Goal: Transaction & Acquisition: Purchase product/service

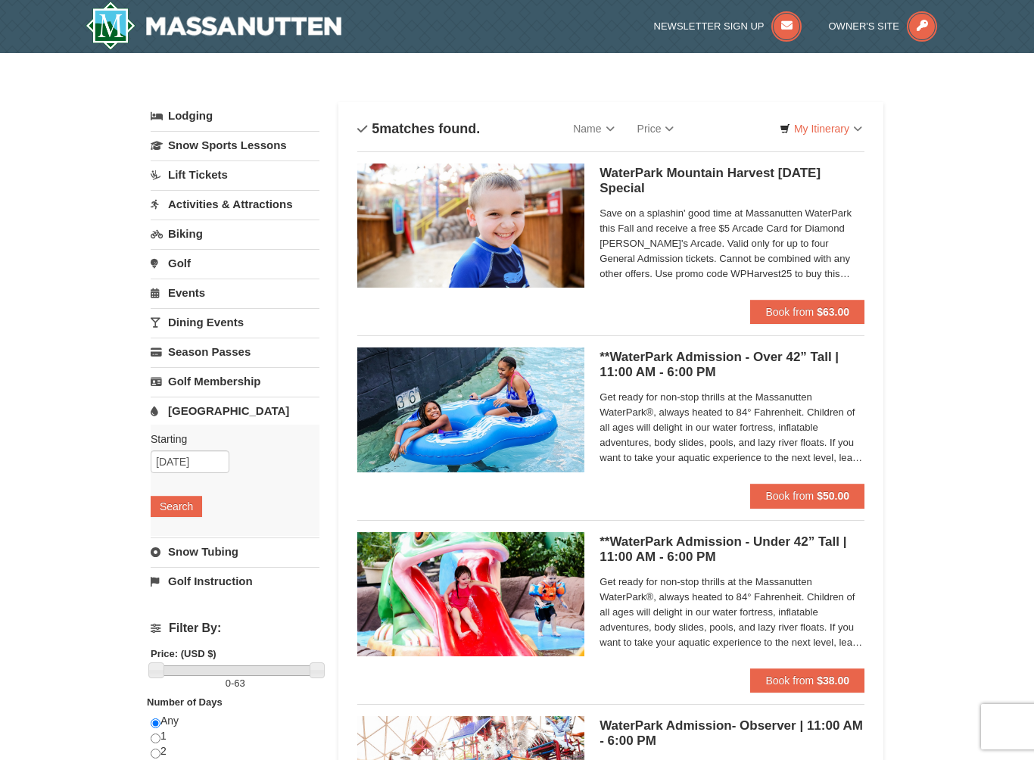
click at [787, 254] on span "Save on a splashin' good time at Massanutten WaterPark this Fall and receive a …" at bounding box center [732, 244] width 265 height 76
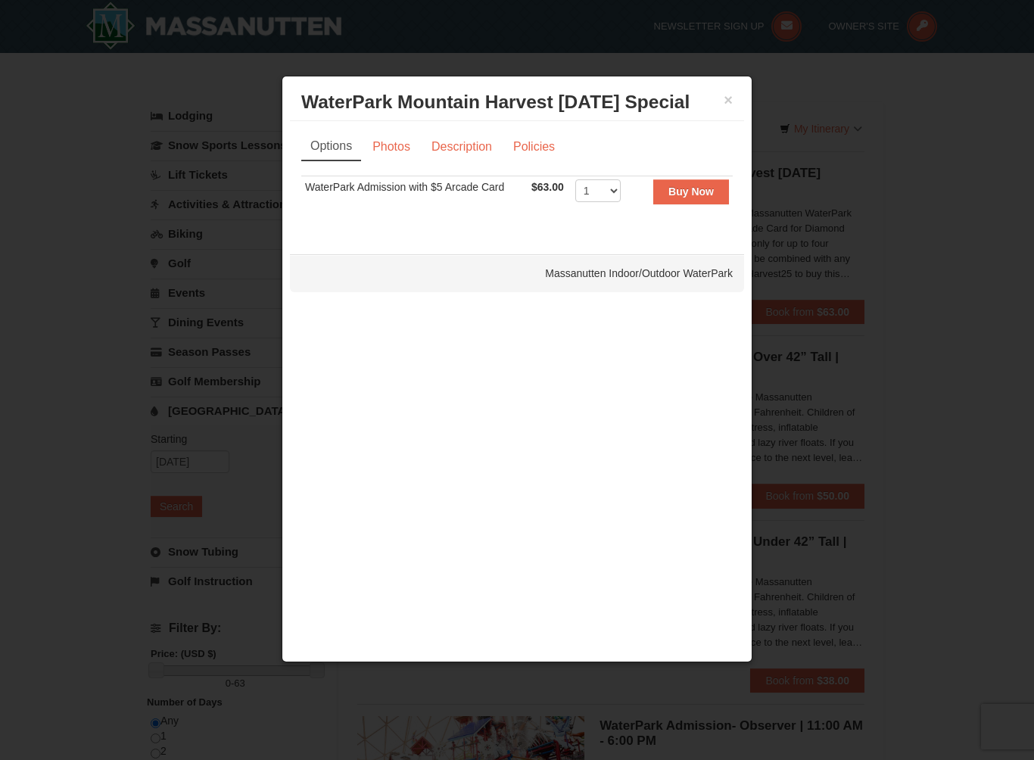
click at [455, 156] on link "Description" at bounding box center [462, 146] width 80 height 29
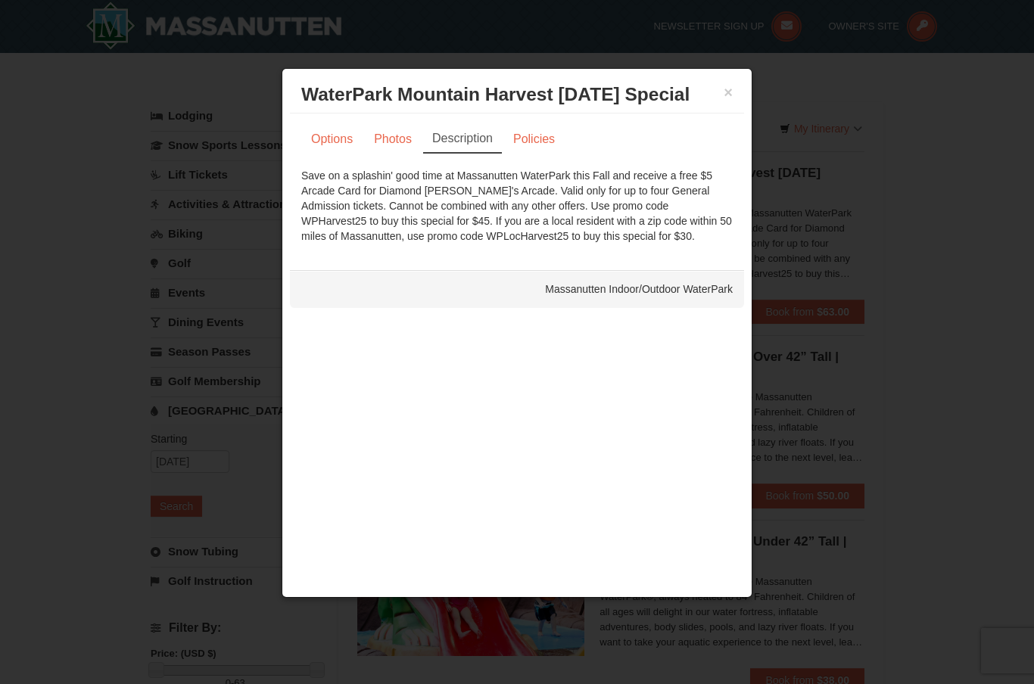
click at [621, 204] on div "Save on a splashin' good time at Massanutten WaterPark this Fall and receive a …" at bounding box center [516, 206] width 431 height 76
click at [549, 141] on link "Policies" at bounding box center [533, 139] width 61 height 29
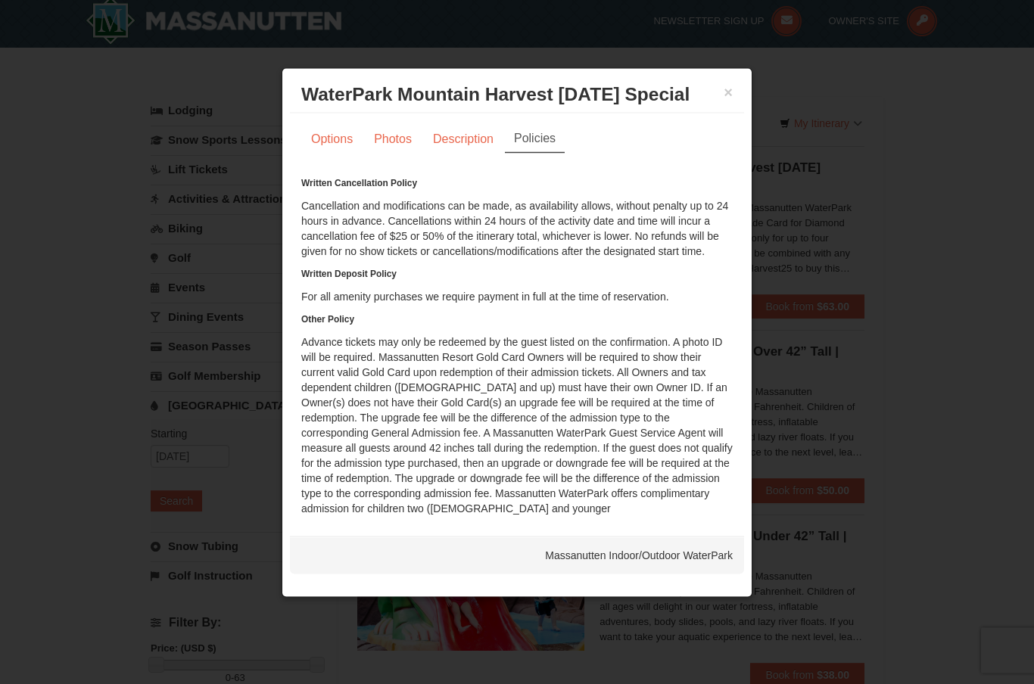
click at [469, 145] on link "Description" at bounding box center [463, 139] width 80 height 29
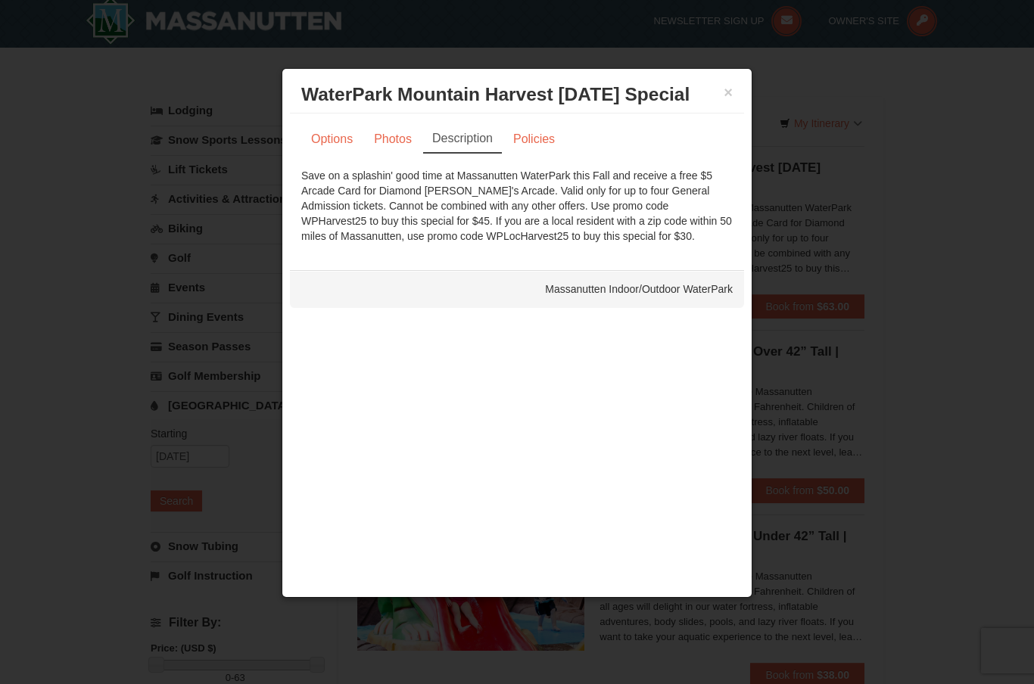
click at [397, 154] on link "Photos" at bounding box center [393, 139] width 58 height 29
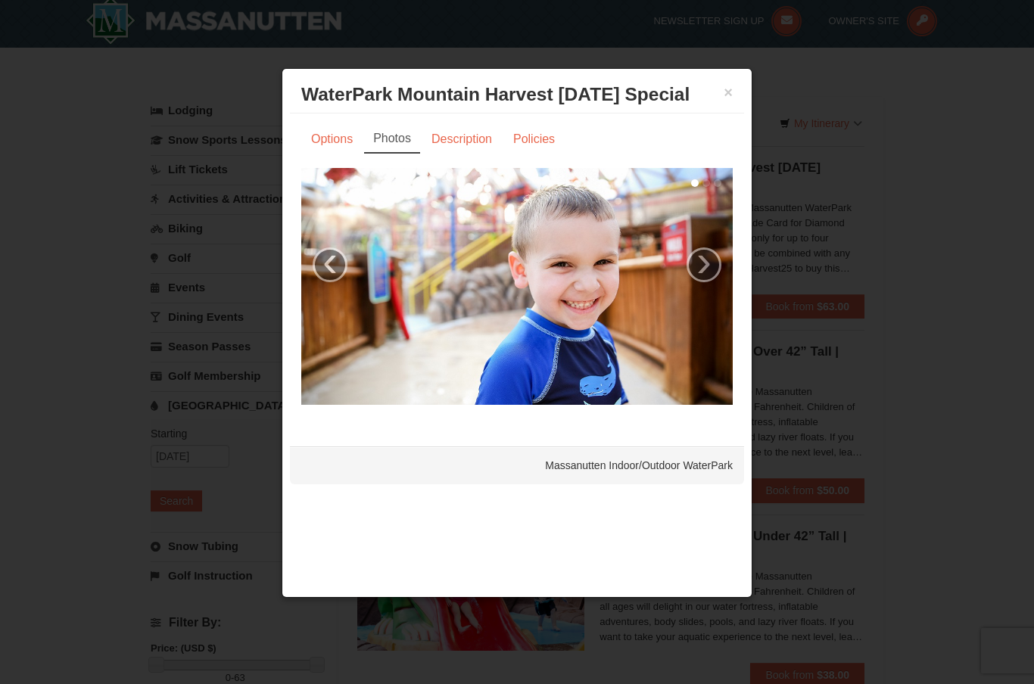
click at [333, 142] on link "Options" at bounding box center [331, 139] width 61 height 29
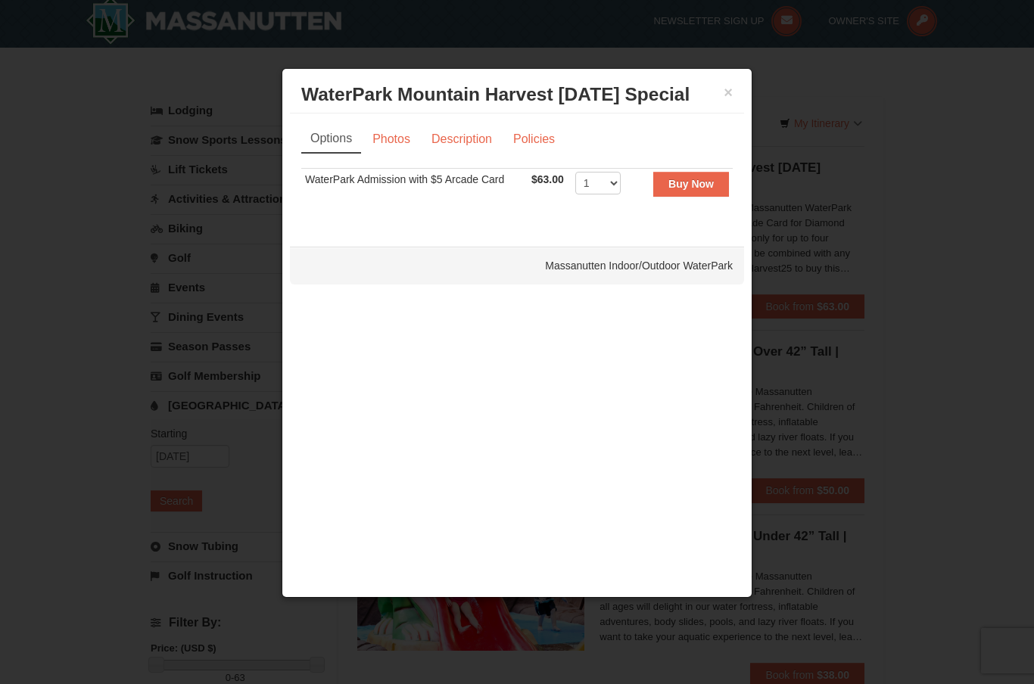
click at [964, 115] on div at bounding box center [517, 342] width 1034 height 684
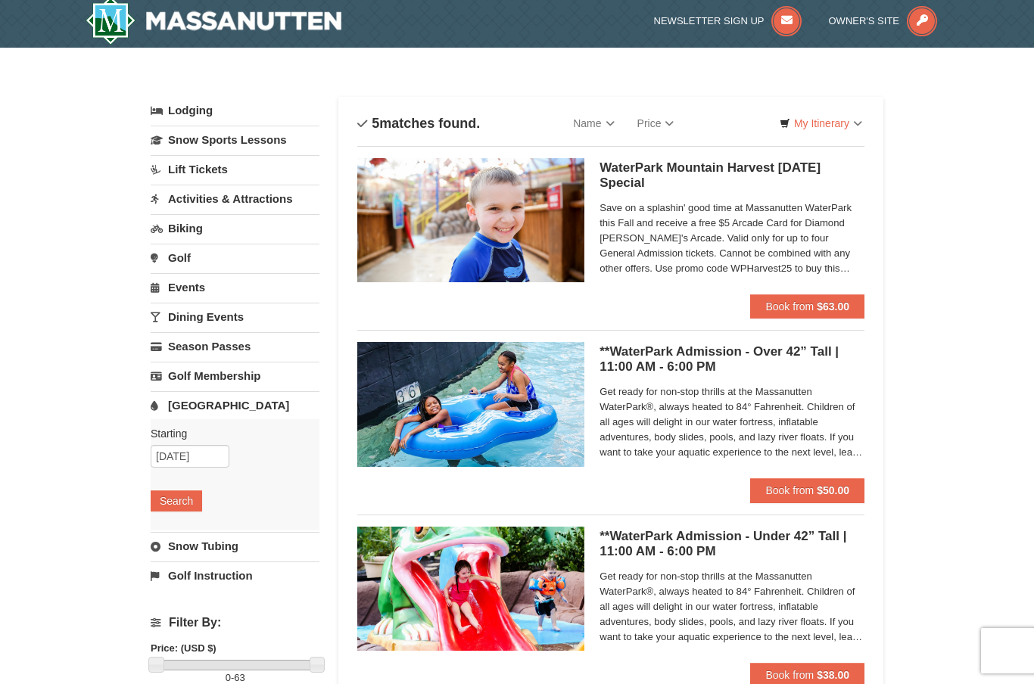
click at [827, 311] on strong "$63.00" at bounding box center [833, 307] width 33 height 12
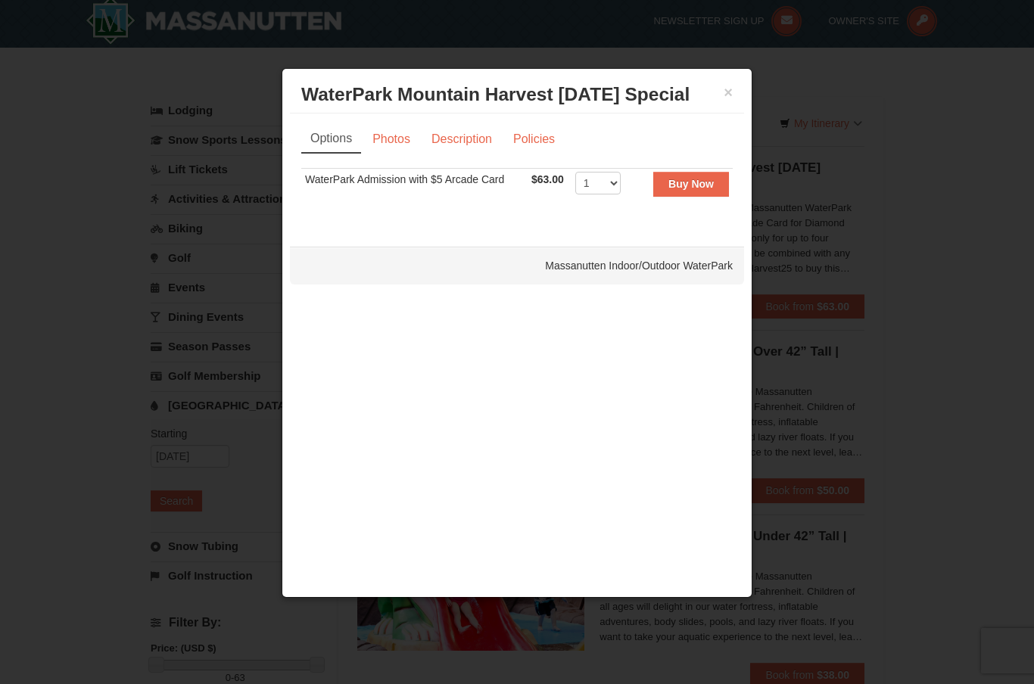
click at [976, 129] on div at bounding box center [517, 342] width 1034 height 684
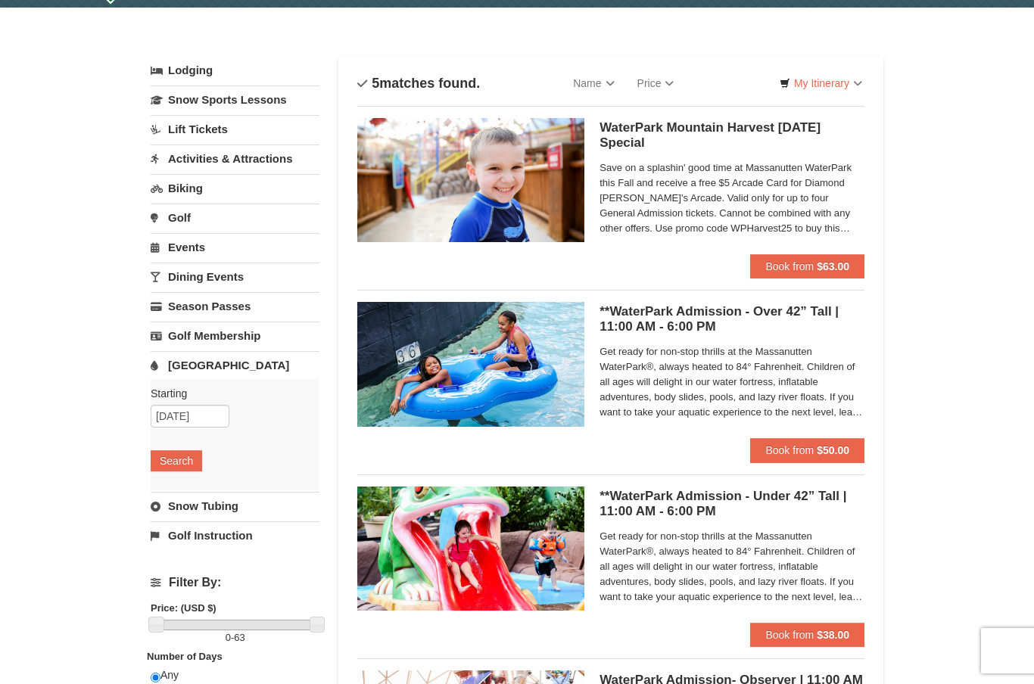
scroll to position [42, 0]
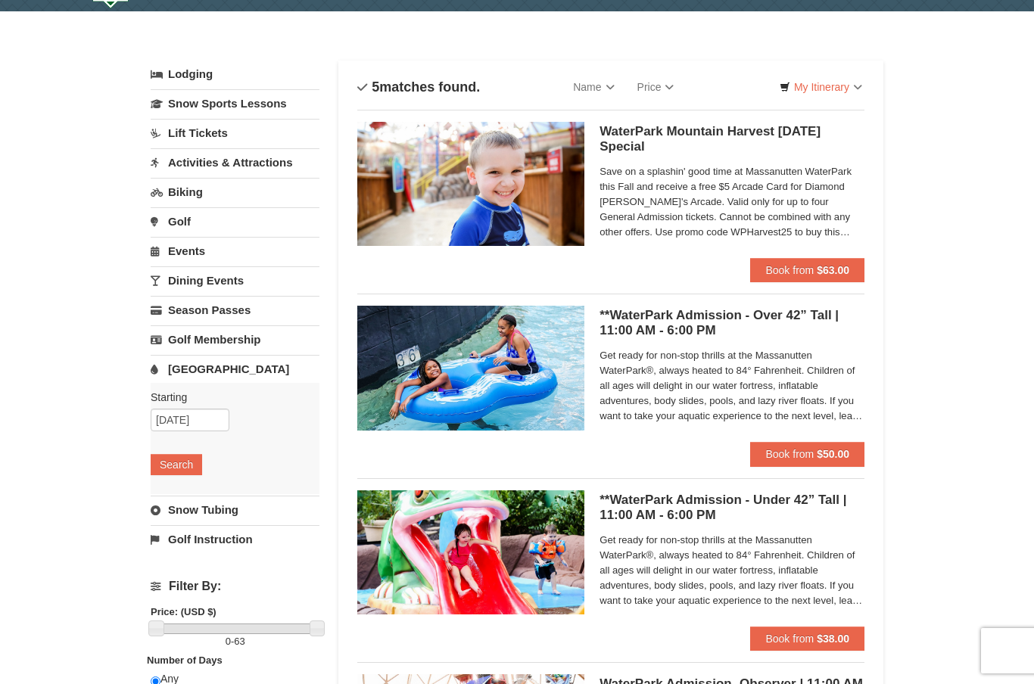
click at [824, 266] on strong "$63.00" at bounding box center [833, 270] width 33 height 12
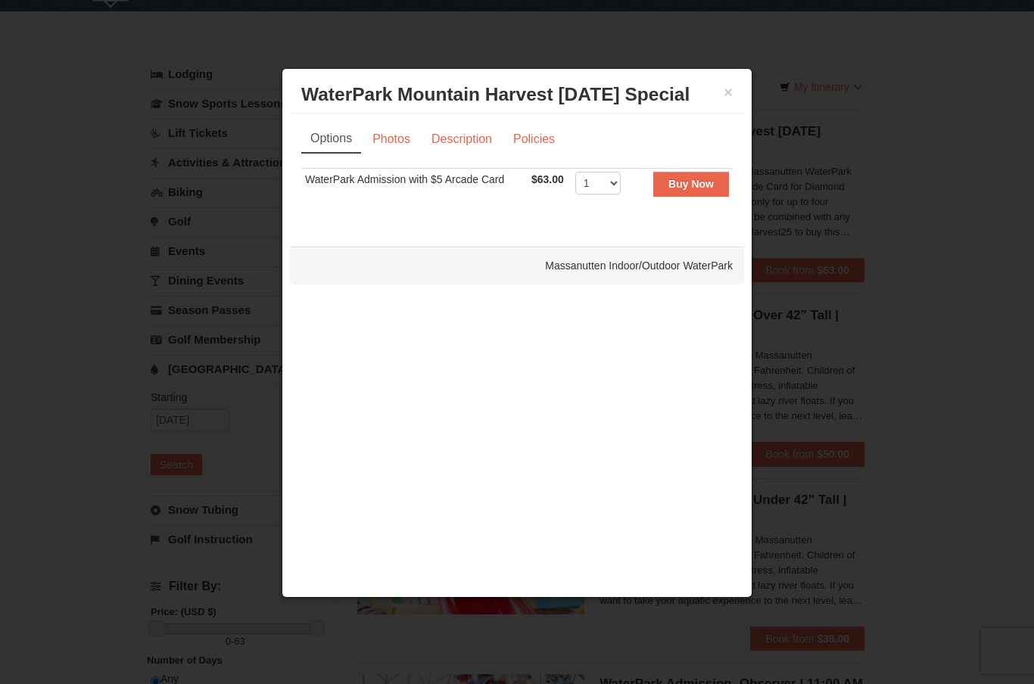
click at [534, 136] on link "Policies" at bounding box center [533, 139] width 61 height 29
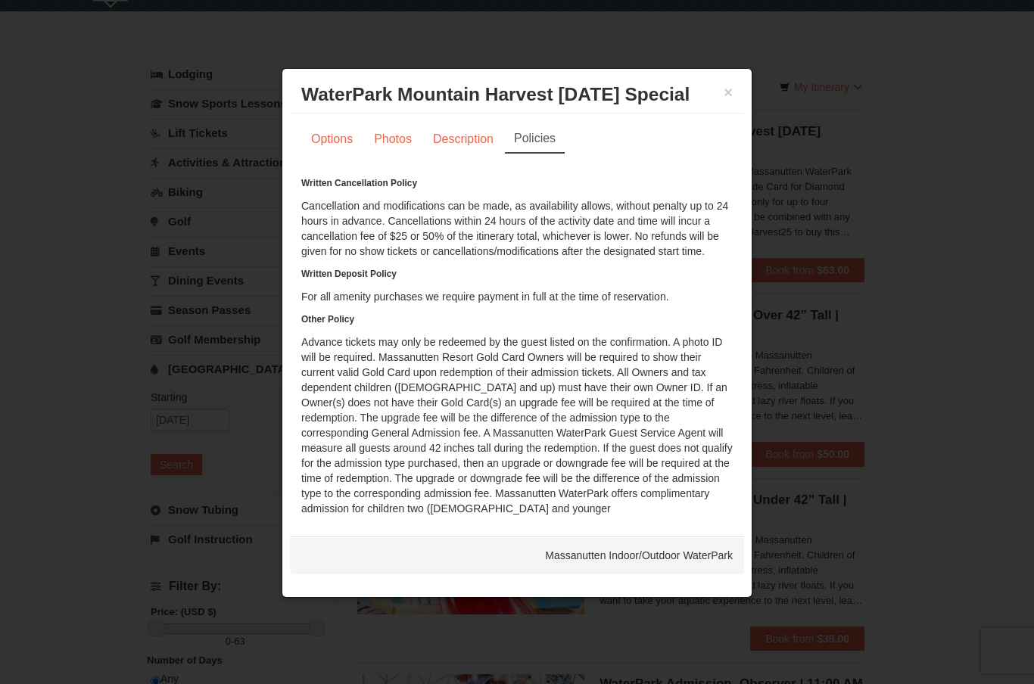
click at [465, 142] on link "Description" at bounding box center [463, 139] width 80 height 29
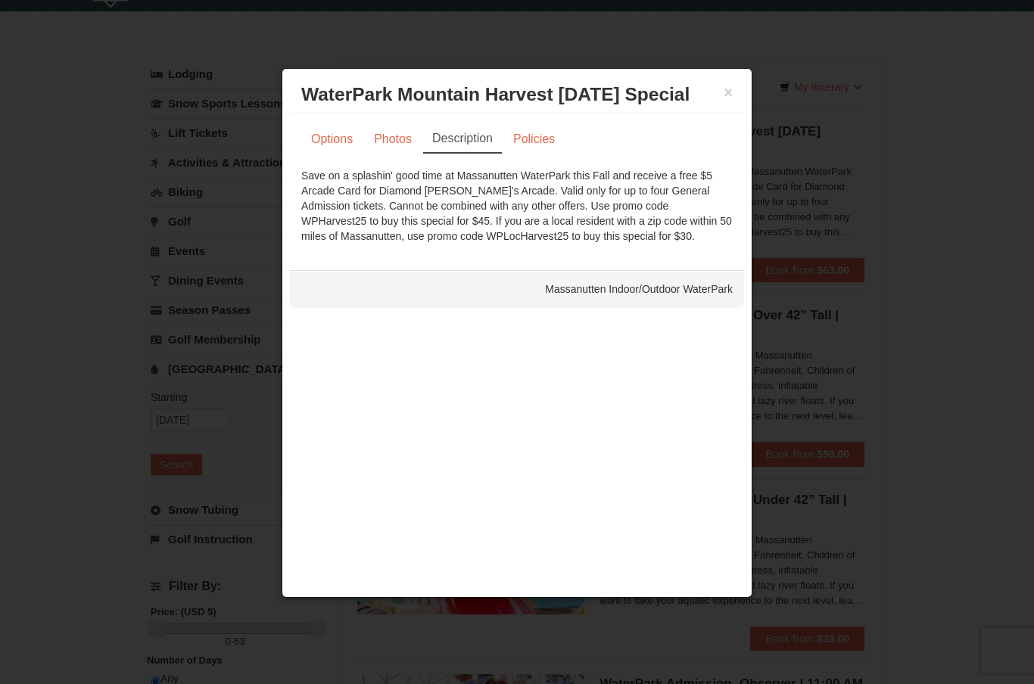
click at [401, 146] on link "Photos" at bounding box center [393, 139] width 58 height 29
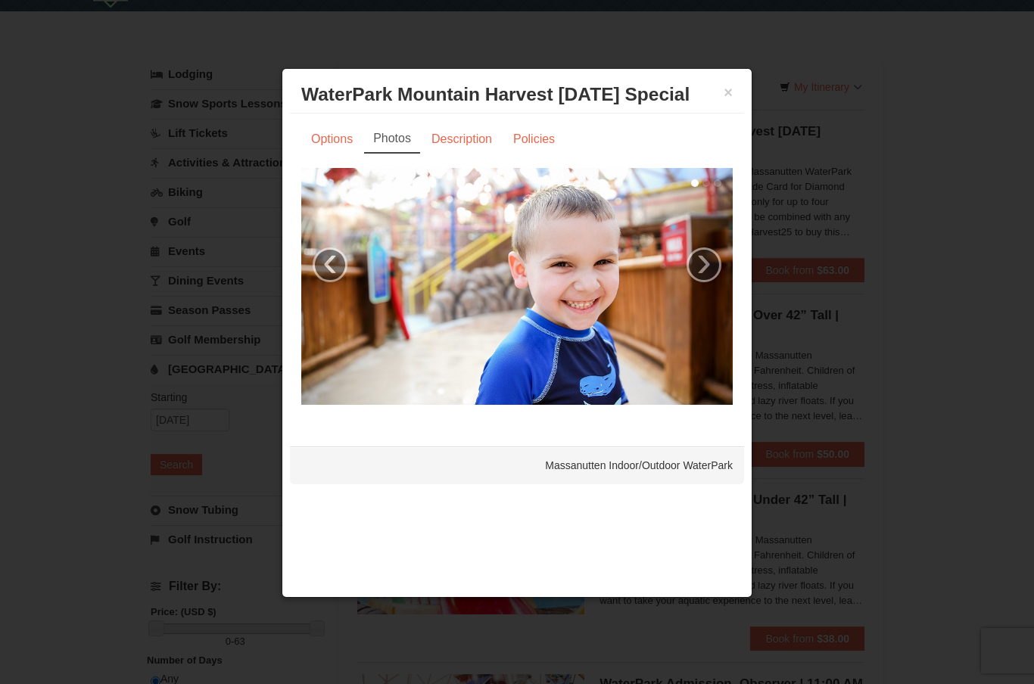
click at [338, 136] on link "Options" at bounding box center [331, 139] width 61 height 29
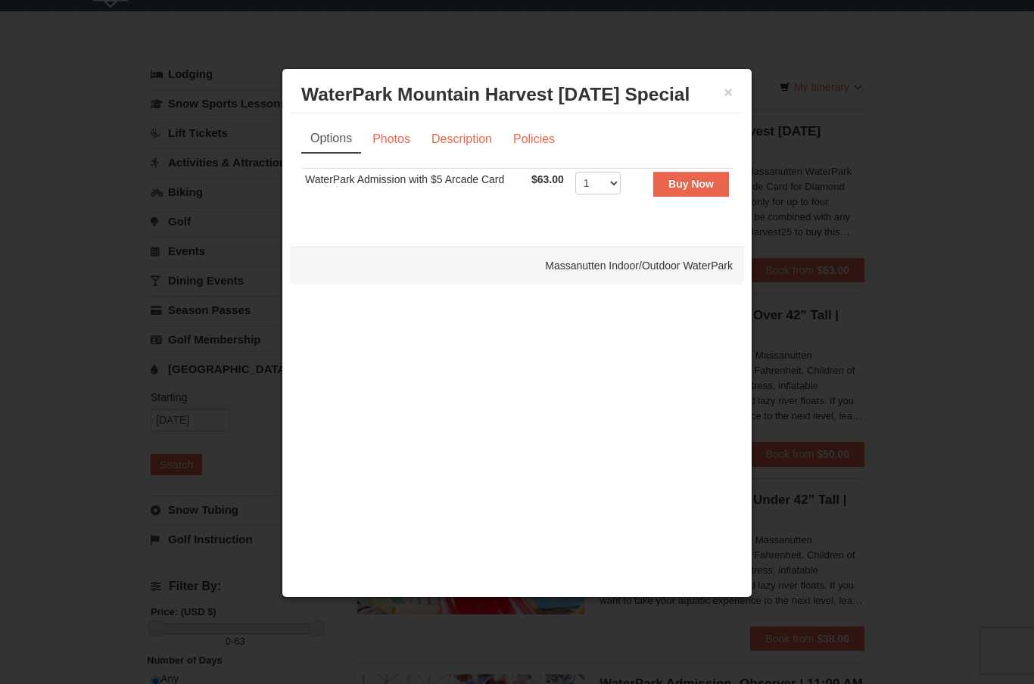
click at [691, 185] on strong "Buy Now" at bounding box center [690, 184] width 45 height 12
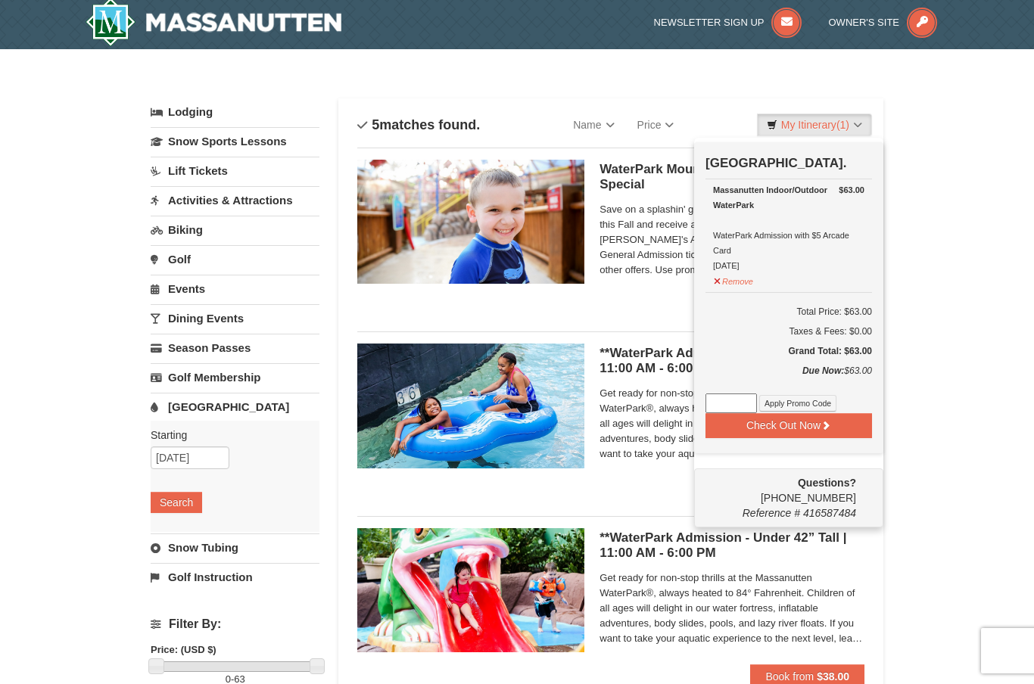
scroll to position [5, 0]
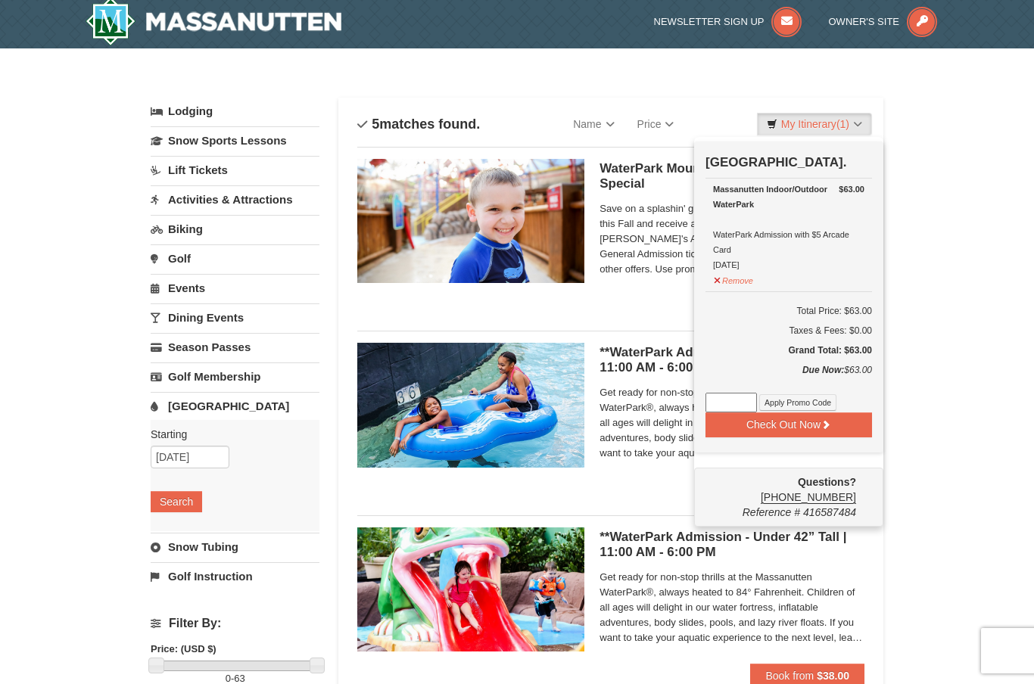
click at [737, 406] on input at bounding box center [731, 403] width 51 height 20
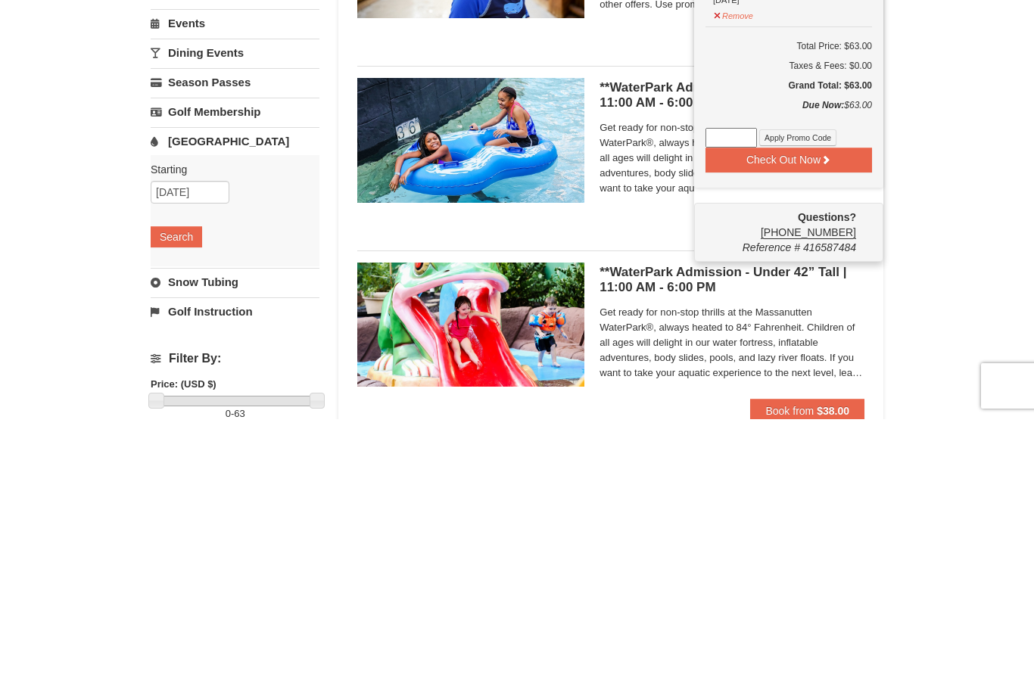
type input "w"
type input "WPHarvest25"
click at [814, 394] on button "Apply Promo Code" at bounding box center [797, 402] width 77 height 17
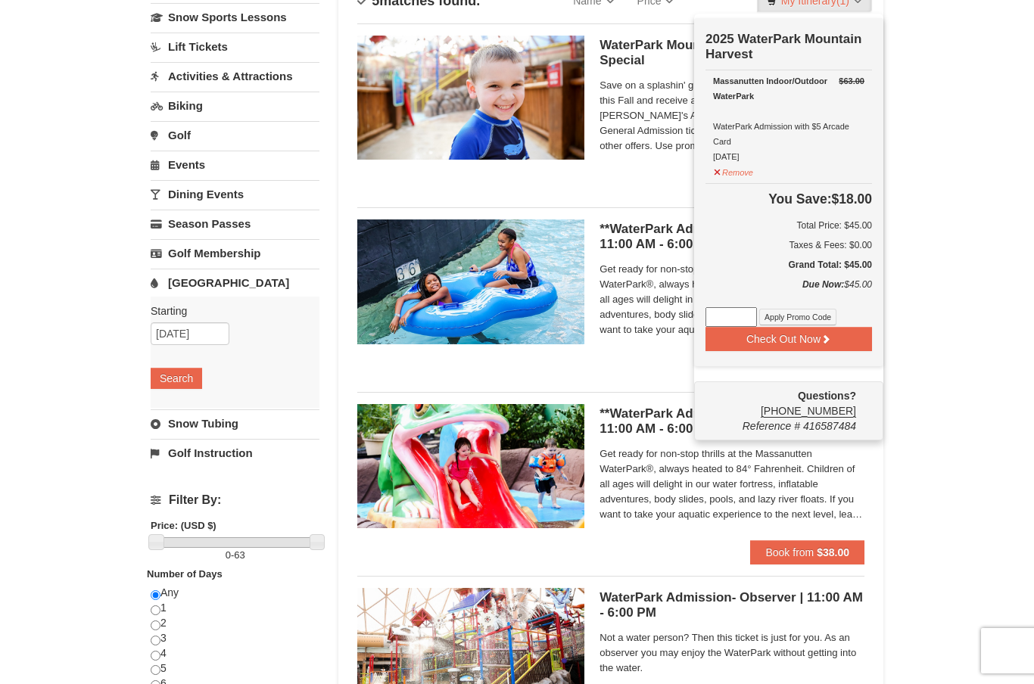
scroll to position [124, 0]
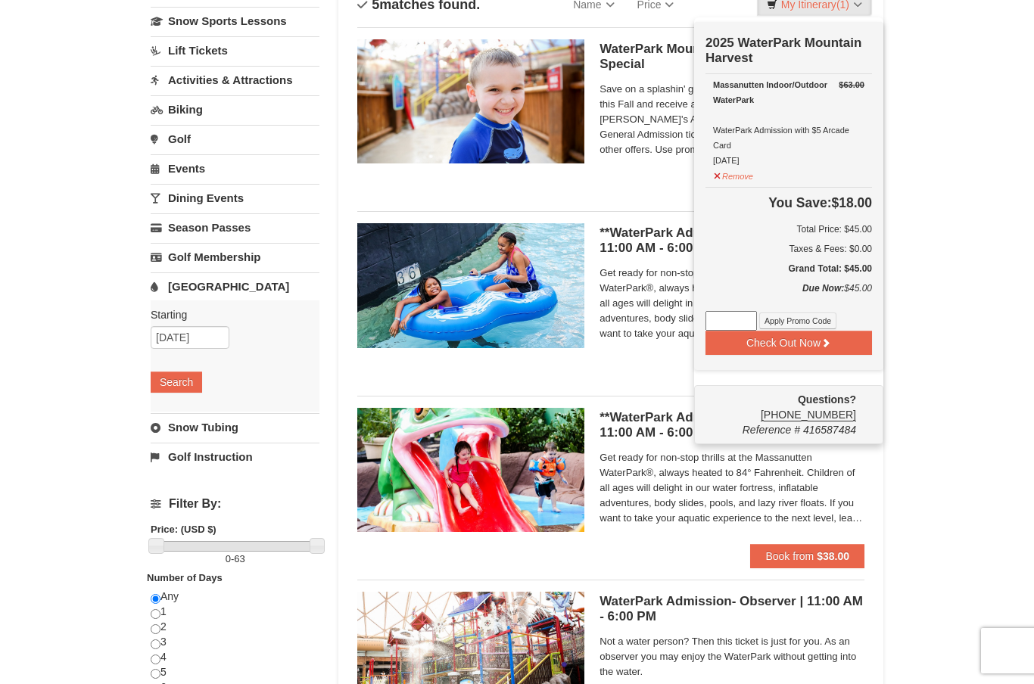
click at [991, 219] on div "× Categories List Filter My Itinerary (1) Check Out Now 2025 WaterPark Mountain…" at bounding box center [517, 459] width 1034 height 1061
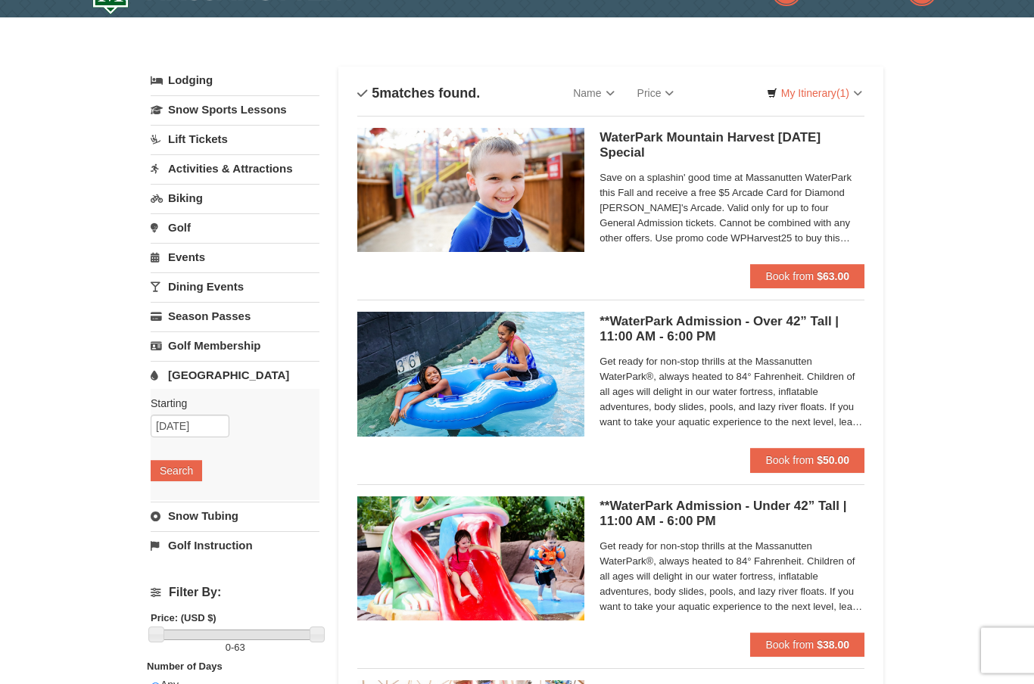
scroll to position [36, 0]
click at [830, 98] on link "My Itinerary (1)" at bounding box center [814, 93] width 115 height 23
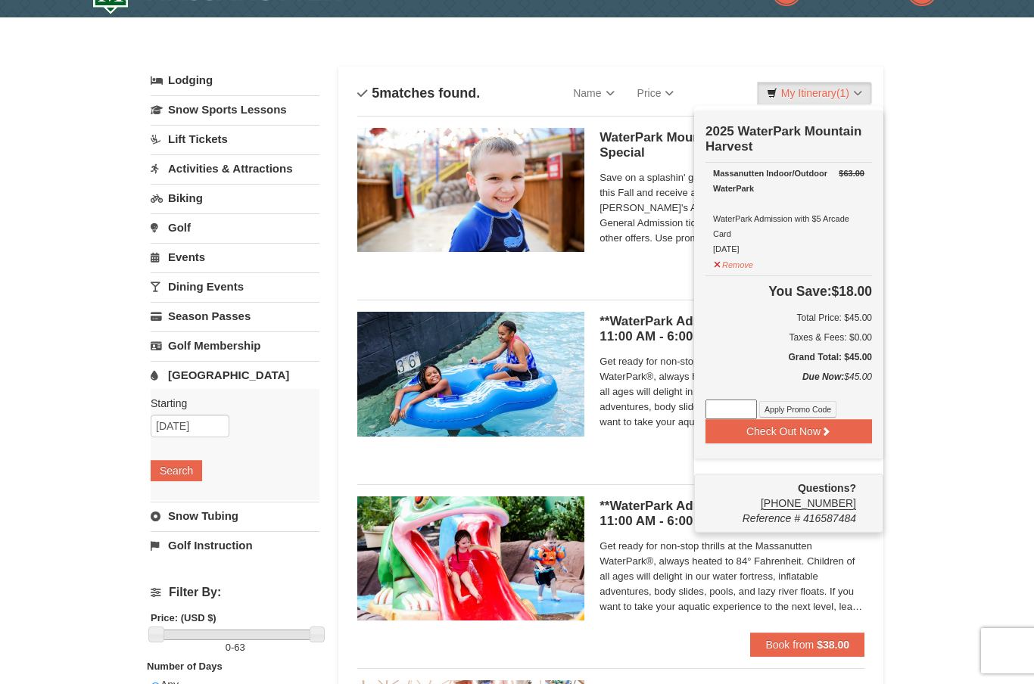
click at [977, 285] on div at bounding box center [517, 342] width 1034 height 684
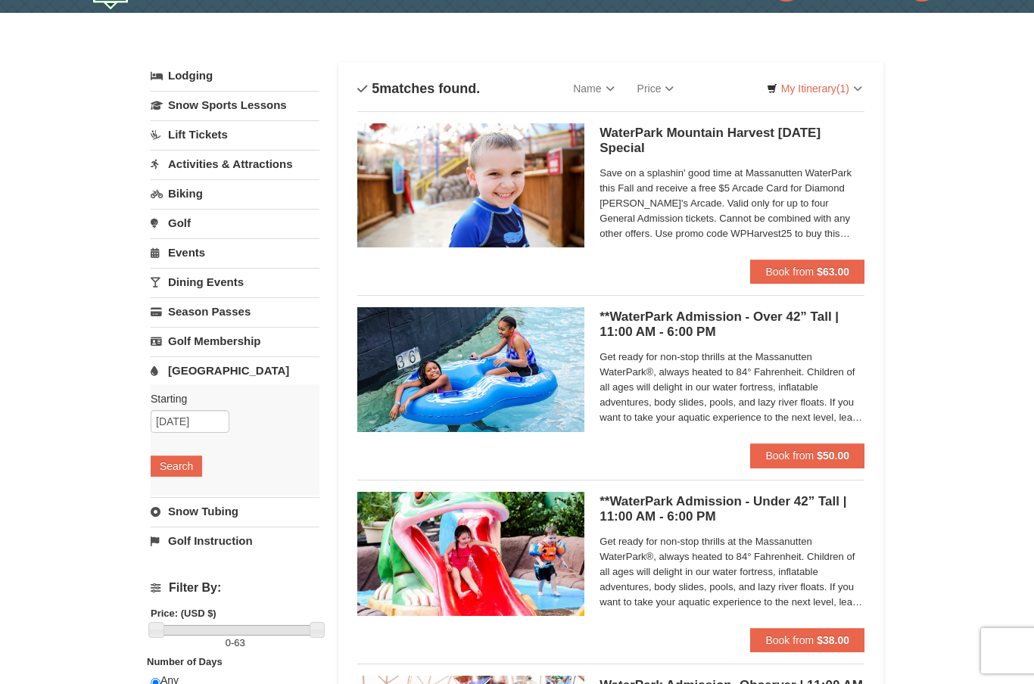
scroll to position [49, 0]
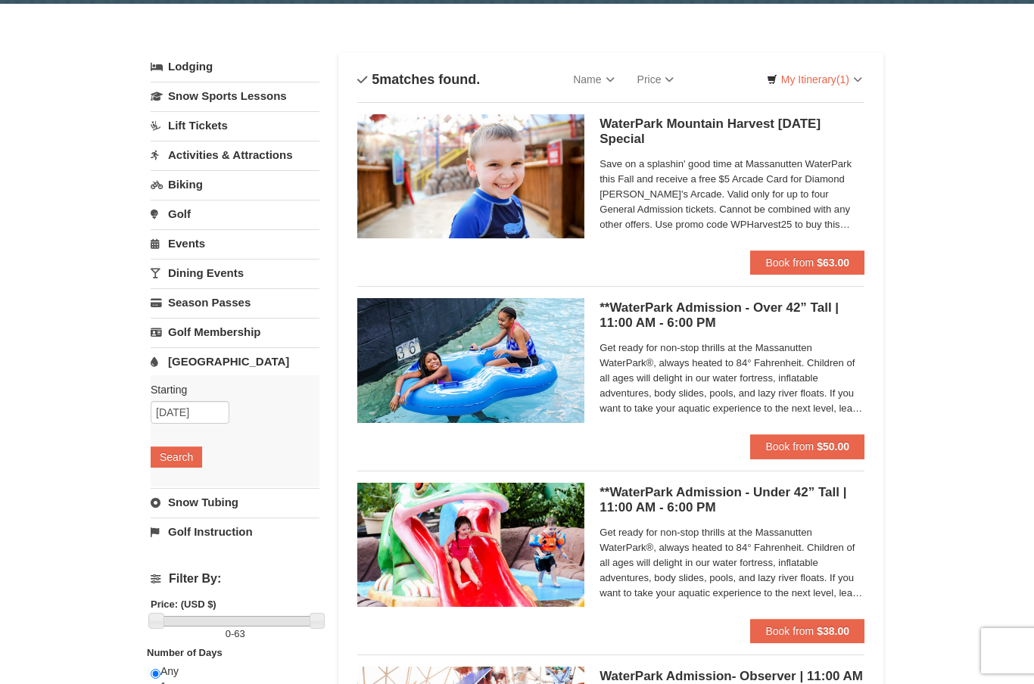
click at [838, 80] on span "(1)" at bounding box center [842, 79] width 13 height 12
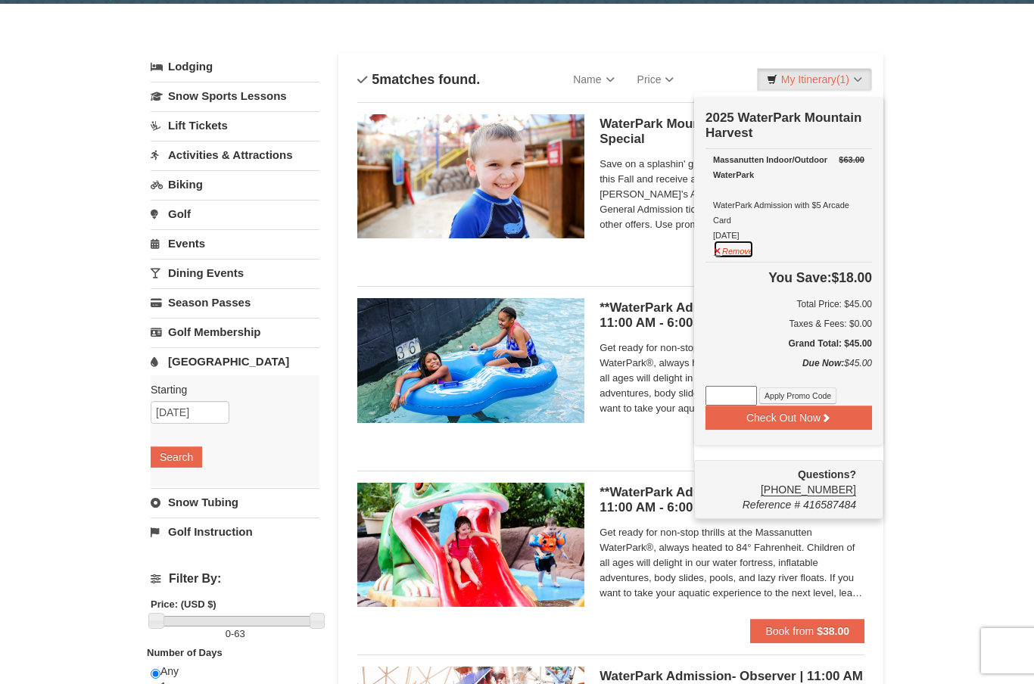
click at [737, 256] on button "Remove" at bounding box center [733, 249] width 41 height 19
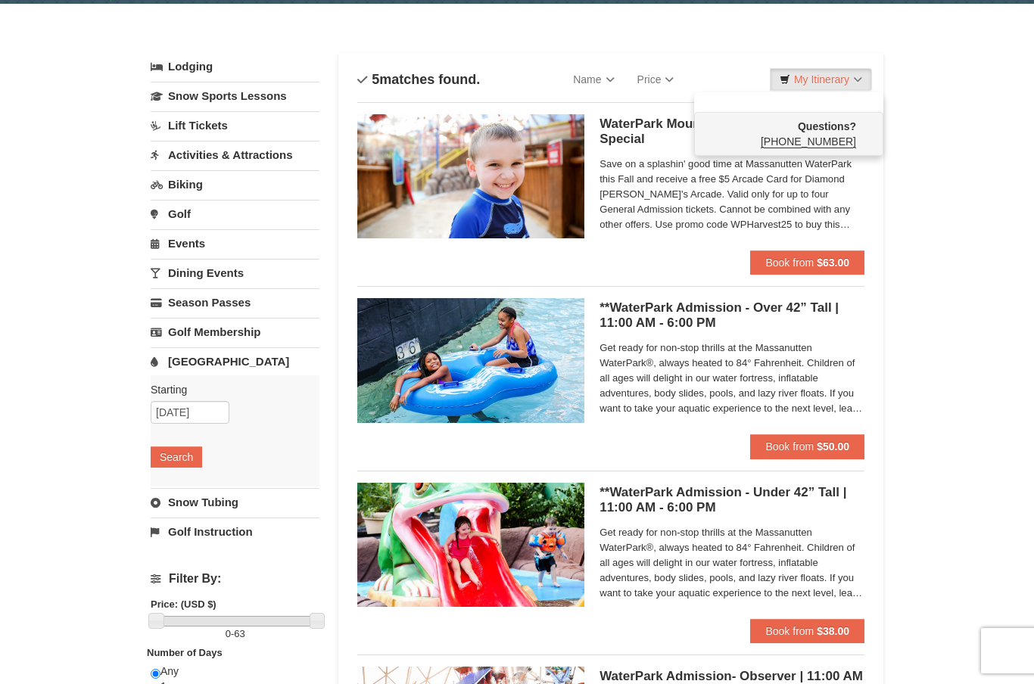
click at [997, 304] on div at bounding box center [517, 342] width 1034 height 684
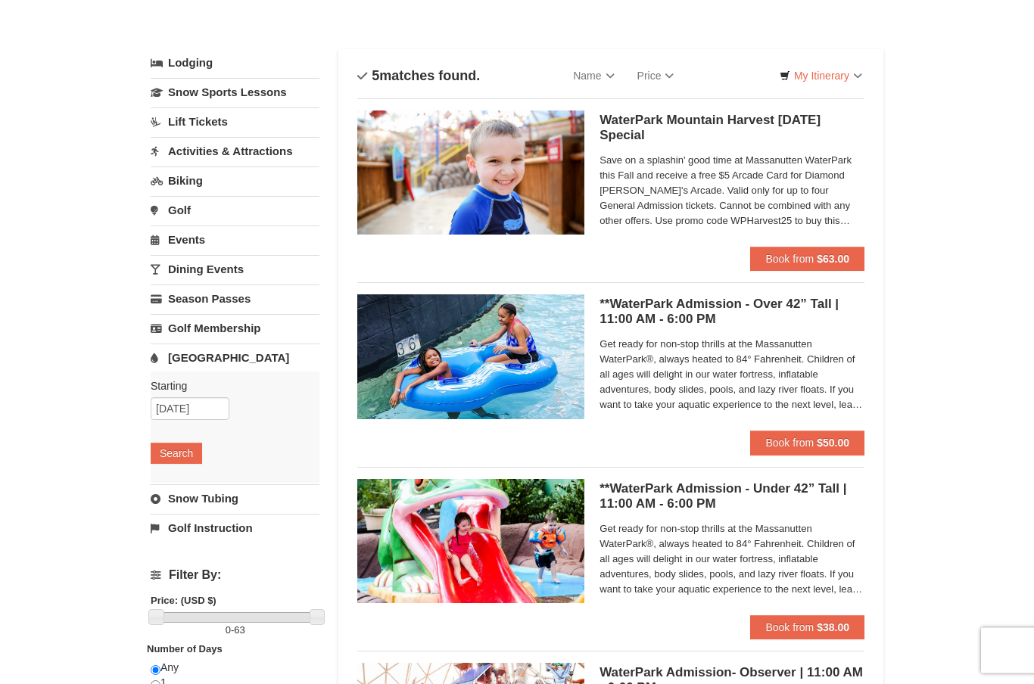
scroll to position [53, 0]
click at [832, 255] on strong "$63.00" at bounding box center [833, 259] width 33 height 12
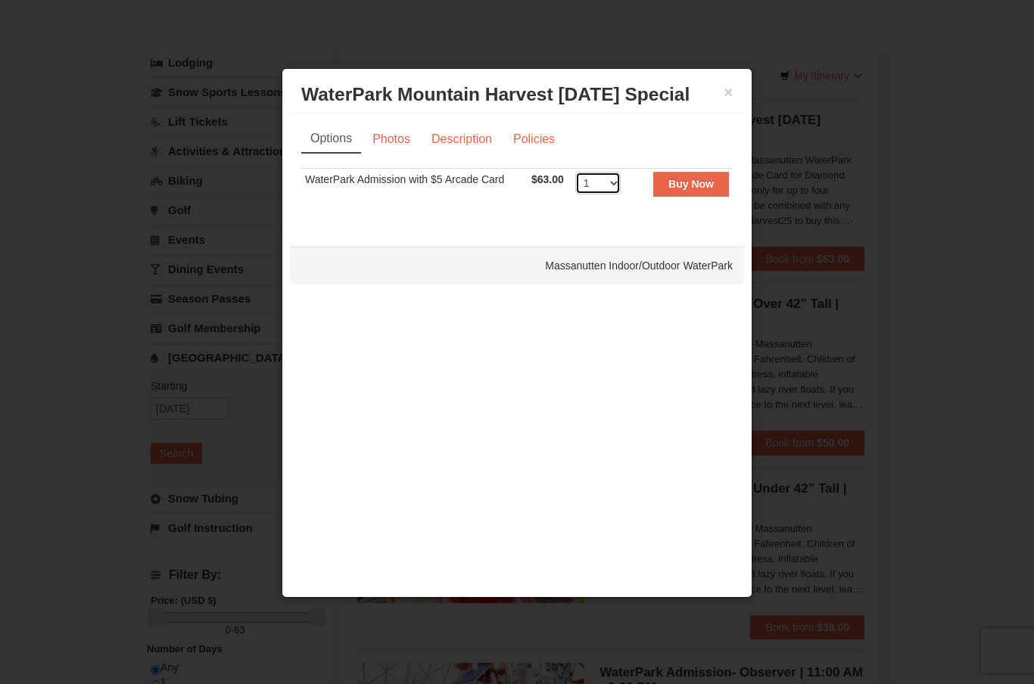
click at [611, 194] on select "1 2 3 4 5 6 7 8 9 10 11 12 13 14 15 16 17 18 19 20 21 22" at bounding box center [597, 183] width 45 height 23
select select "3"
click at [696, 190] on strong "Buy Now" at bounding box center [690, 184] width 45 height 12
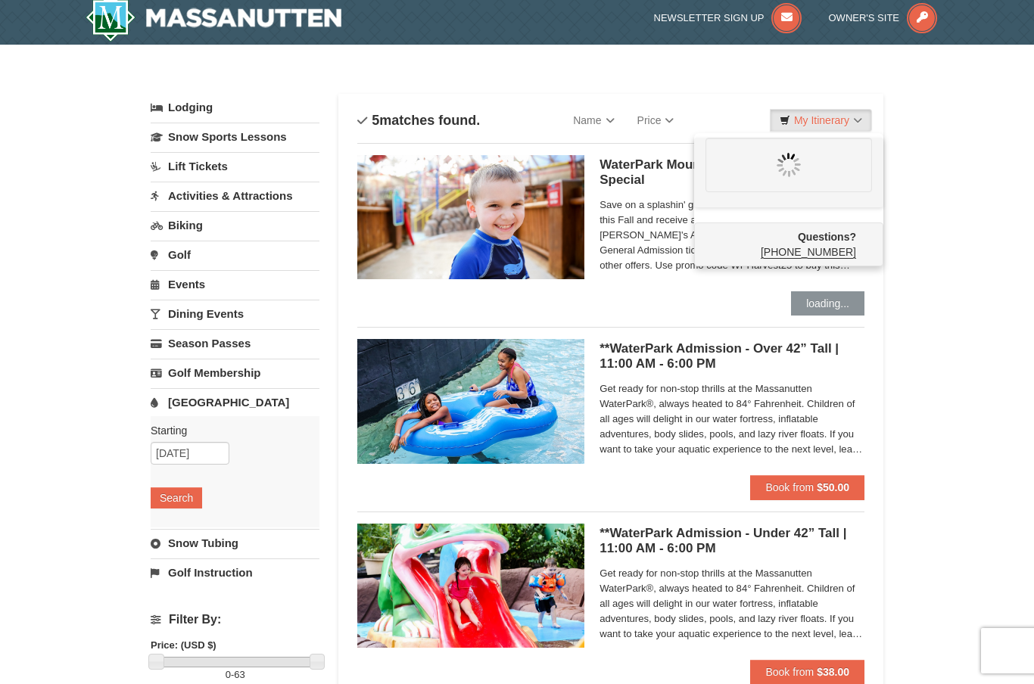
scroll to position [0, 0]
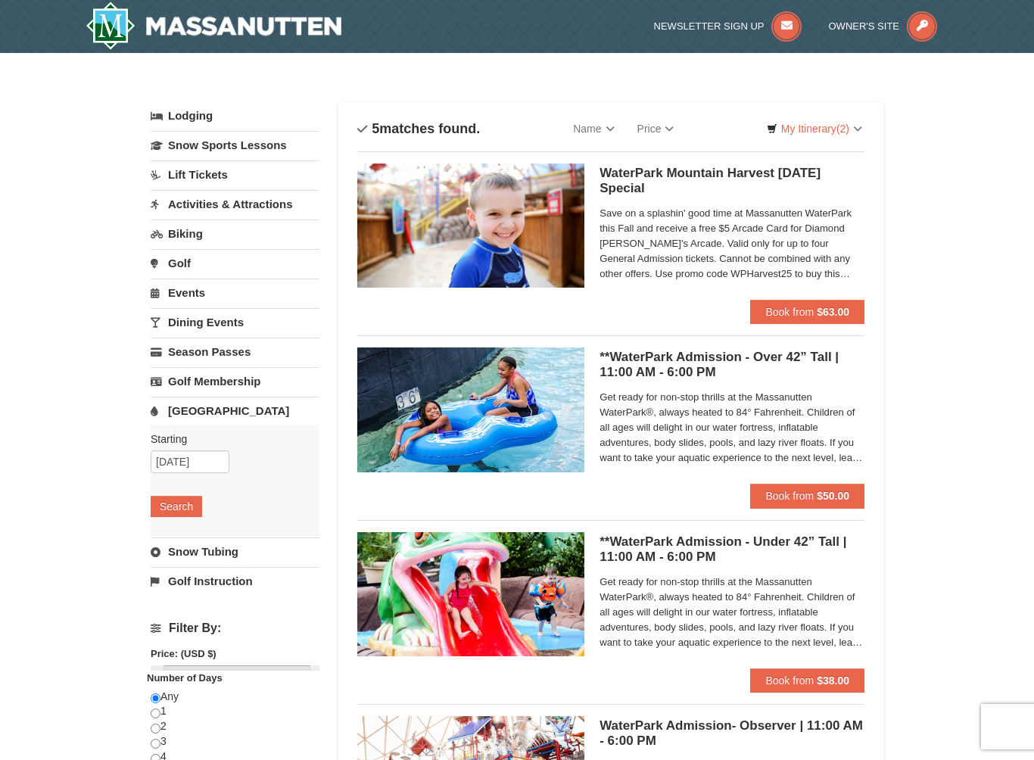
click at [832, 311] on strong "$63.00" at bounding box center [833, 312] width 33 height 12
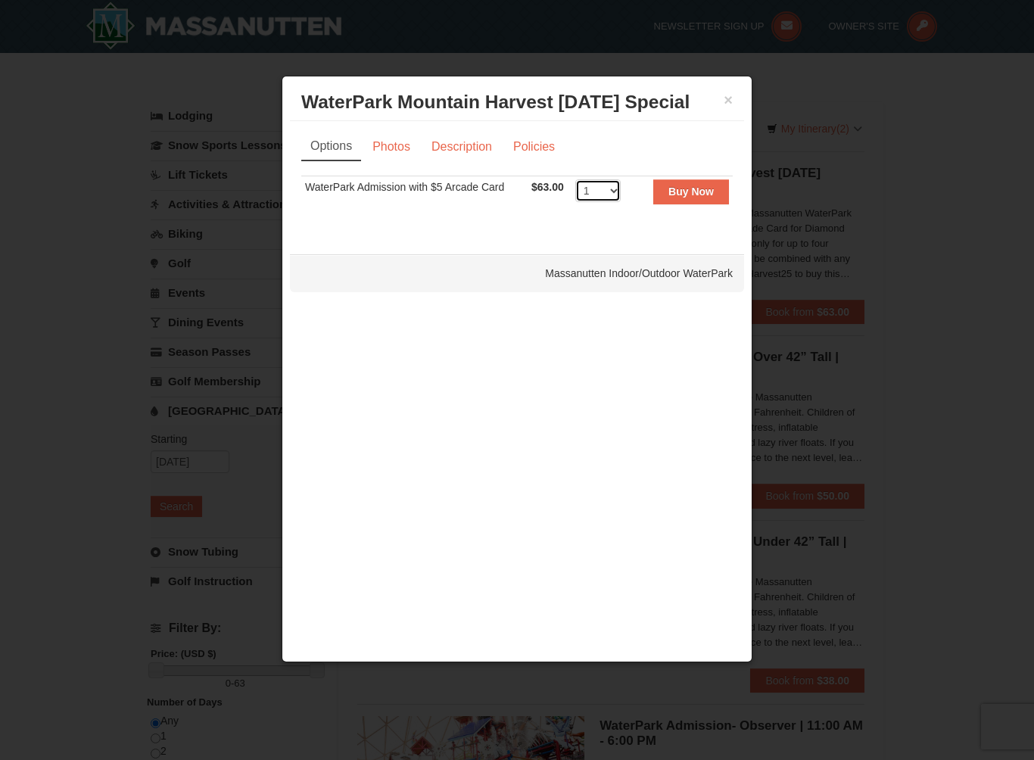
click at [613, 192] on select "1 2 3 4 5 6 7 8 9 10 11 12 13 14 15 16 17 18 19 20 21 22" at bounding box center [597, 190] width 45 height 23
select select "3"
click at [709, 195] on strong "Buy Now" at bounding box center [690, 191] width 45 height 12
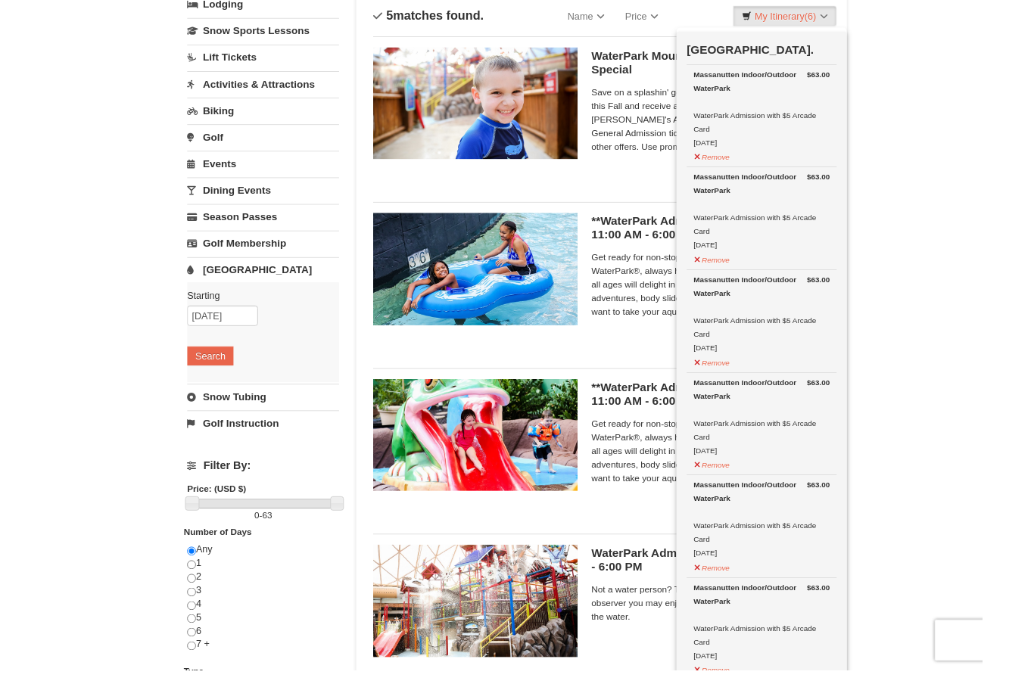
scroll to position [95, 0]
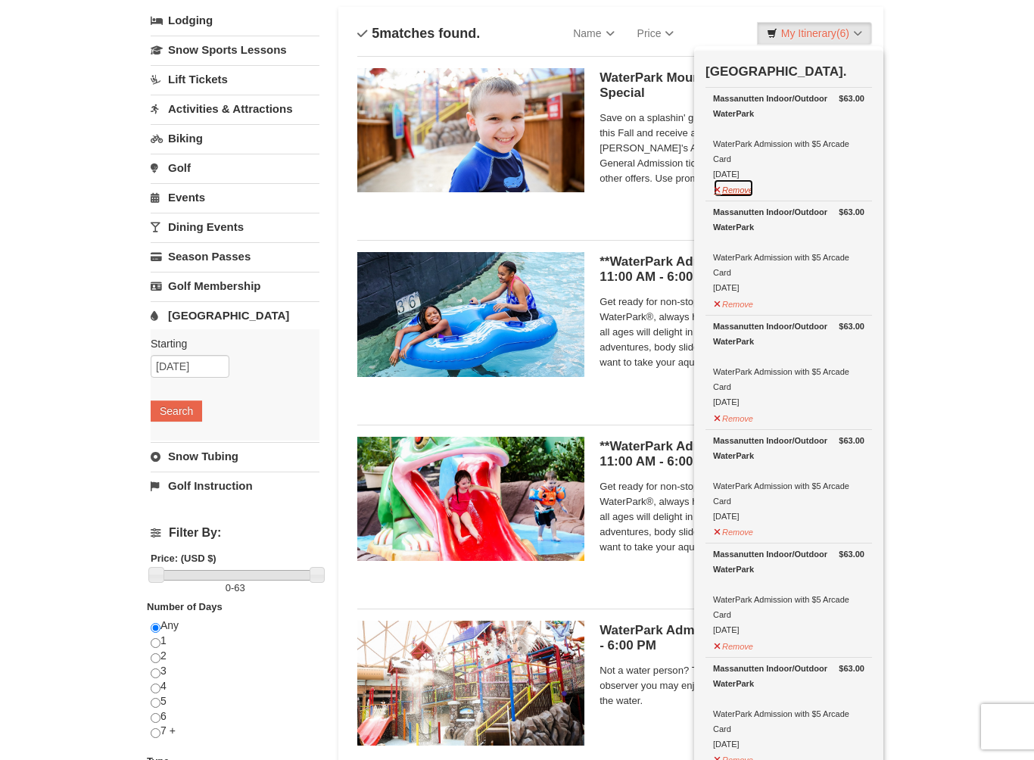
click at [743, 197] on button "Remove" at bounding box center [733, 188] width 41 height 19
click at [740, 197] on button "Remove" at bounding box center [733, 188] width 41 height 19
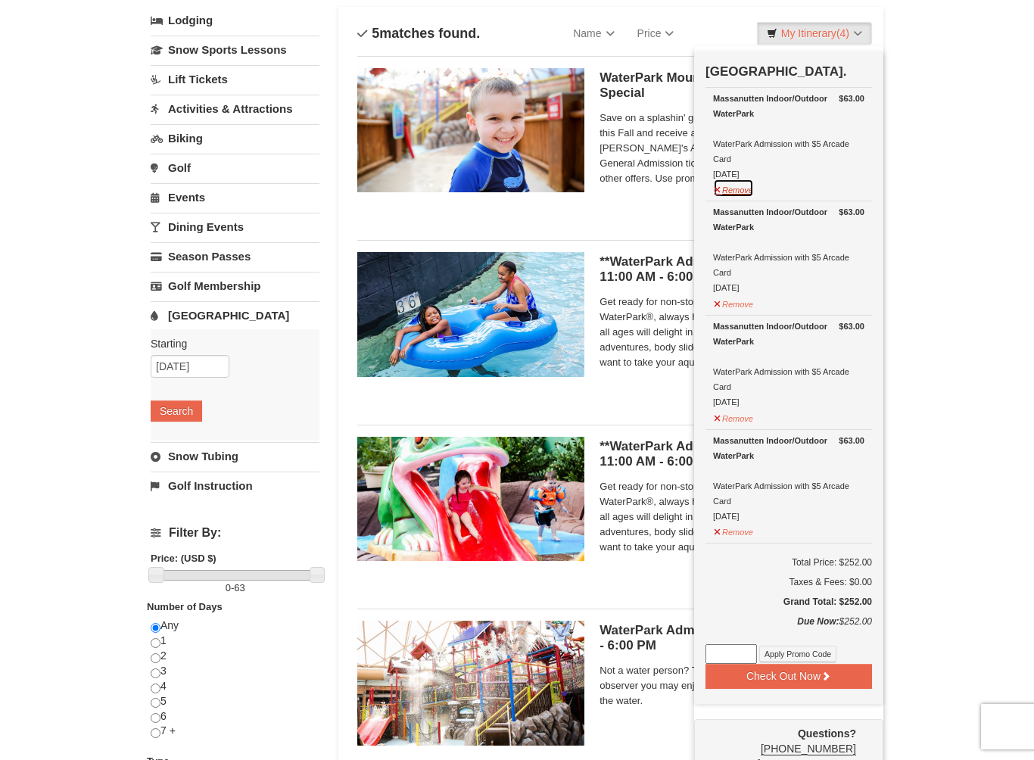
click at [737, 197] on button "Remove" at bounding box center [733, 188] width 41 height 19
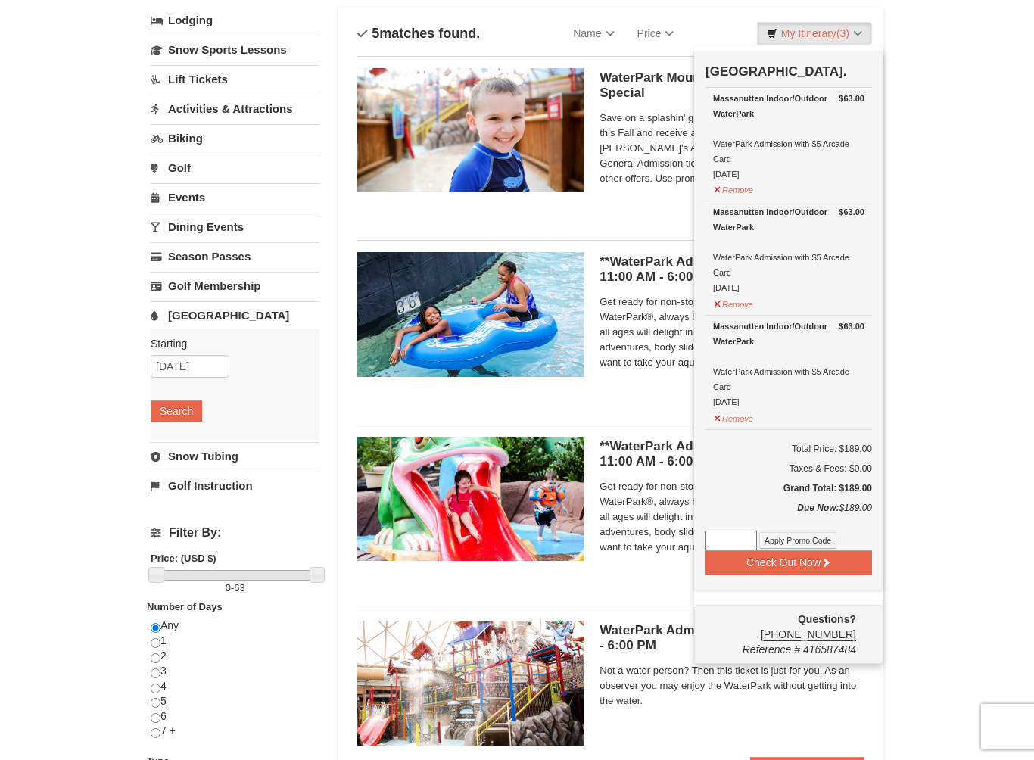
click at [734, 534] on input at bounding box center [731, 541] width 51 height 20
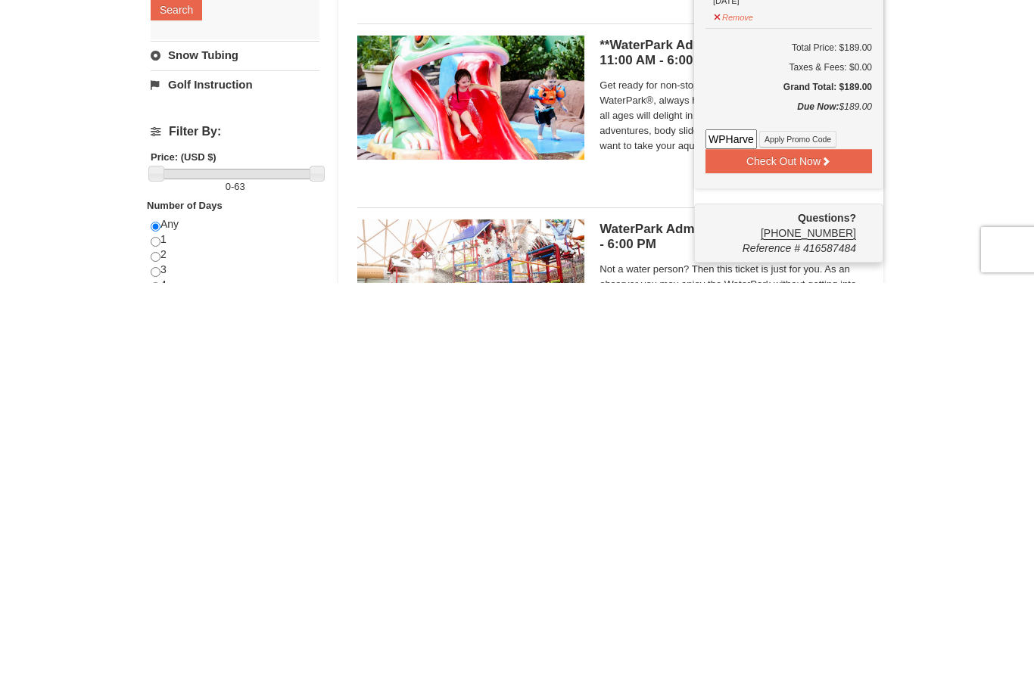
type input "WPHarvest25"
click at [818, 532] on button "Apply Promo Code" at bounding box center [797, 540] width 77 height 17
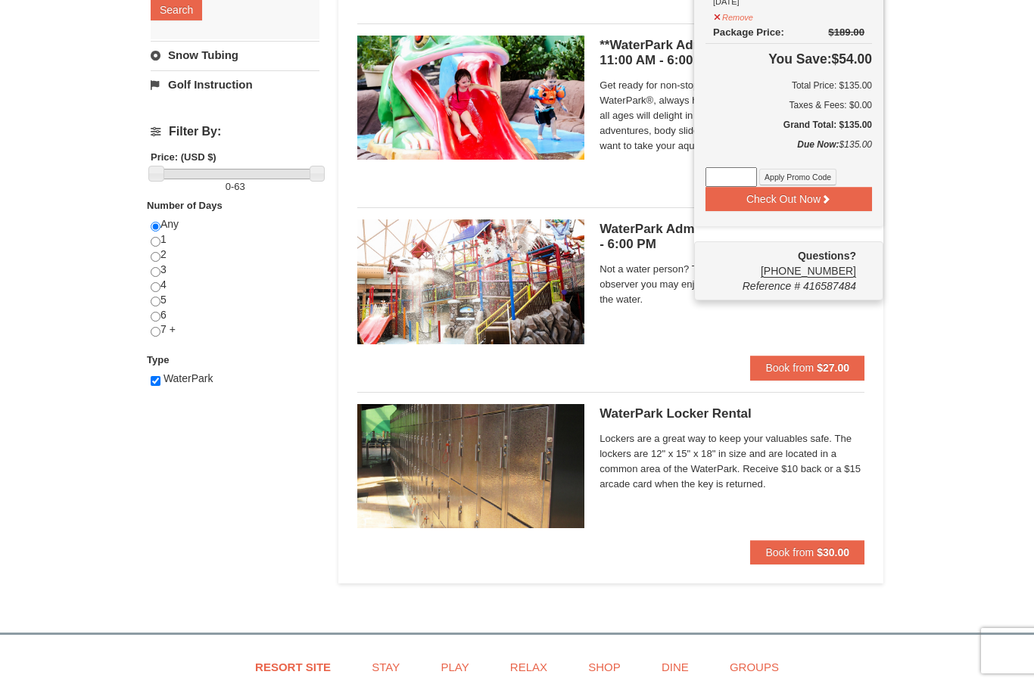
click at [983, 442] on div "× Categories List Filter My Itinerary (3) Check Out Now 2025 WaterPark Mountain…" at bounding box center [517, 86] width 1034 height 1061
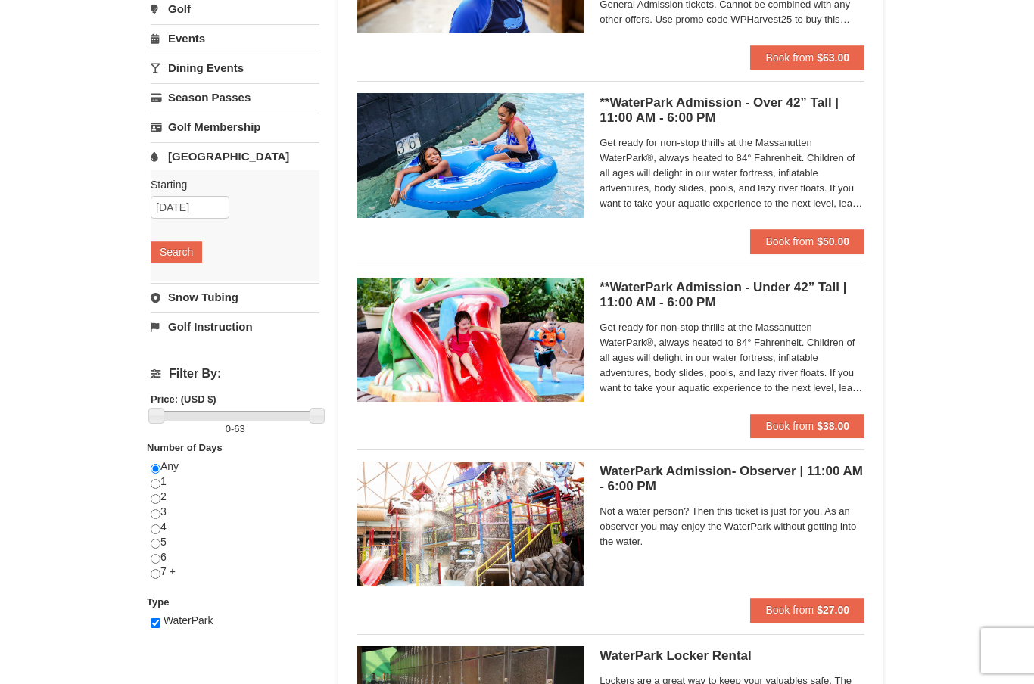
scroll to position [252, 0]
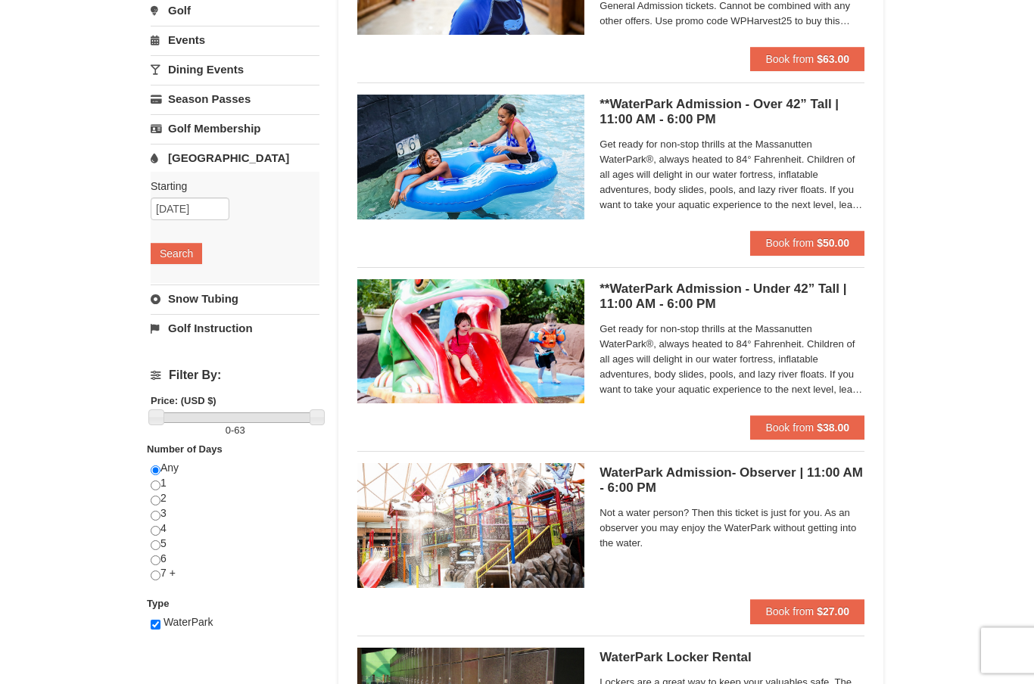
click at [834, 425] on strong "$38.00" at bounding box center [833, 428] width 33 height 12
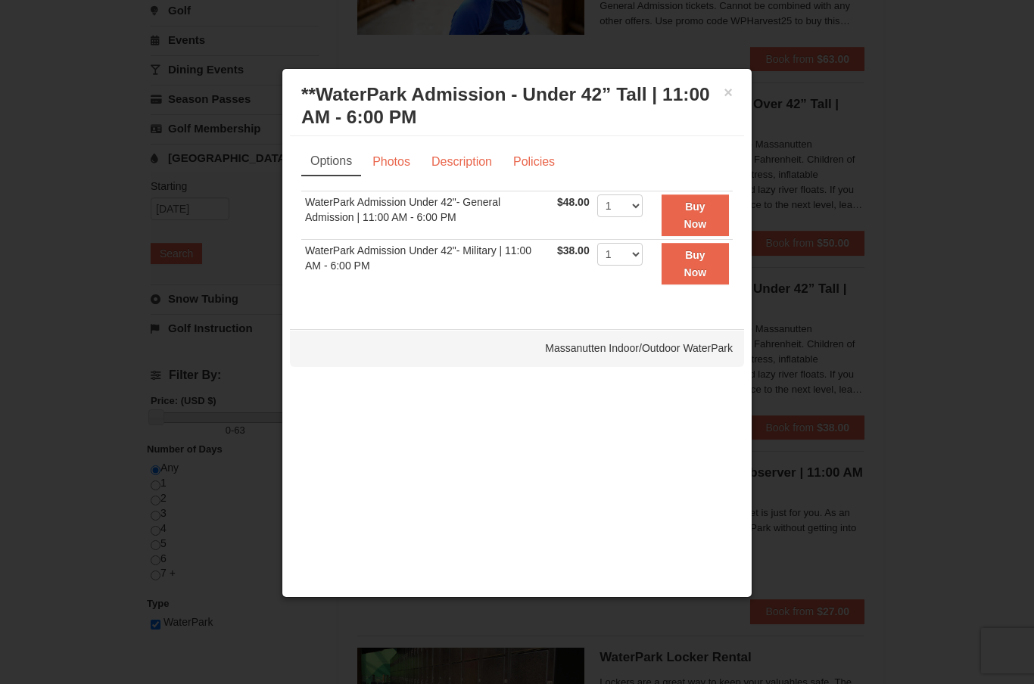
click at [1003, 196] on div at bounding box center [517, 342] width 1034 height 684
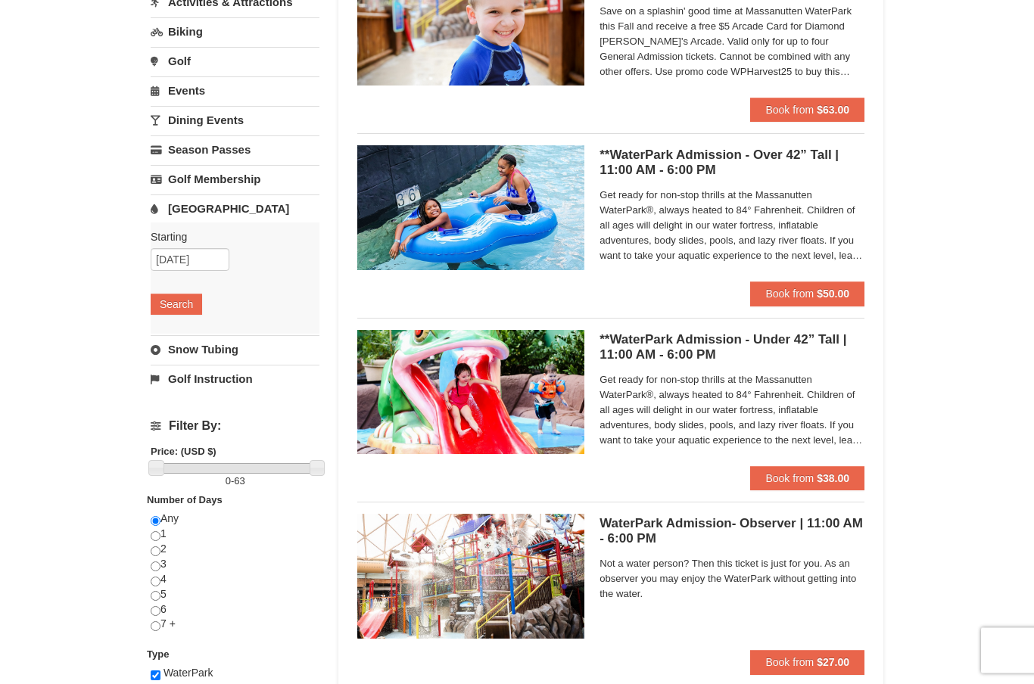
scroll to position [202, 0]
click at [830, 476] on strong "$38.00" at bounding box center [833, 478] width 33 height 12
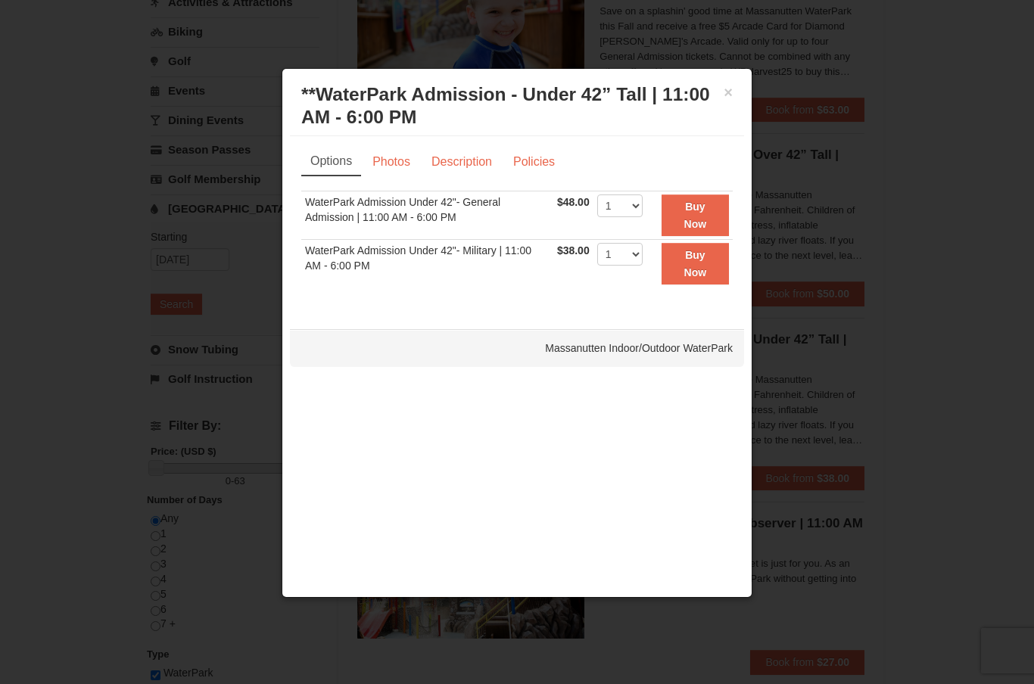
click at [990, 347] on div at bounding box center [517, 342] width 1034 height 684
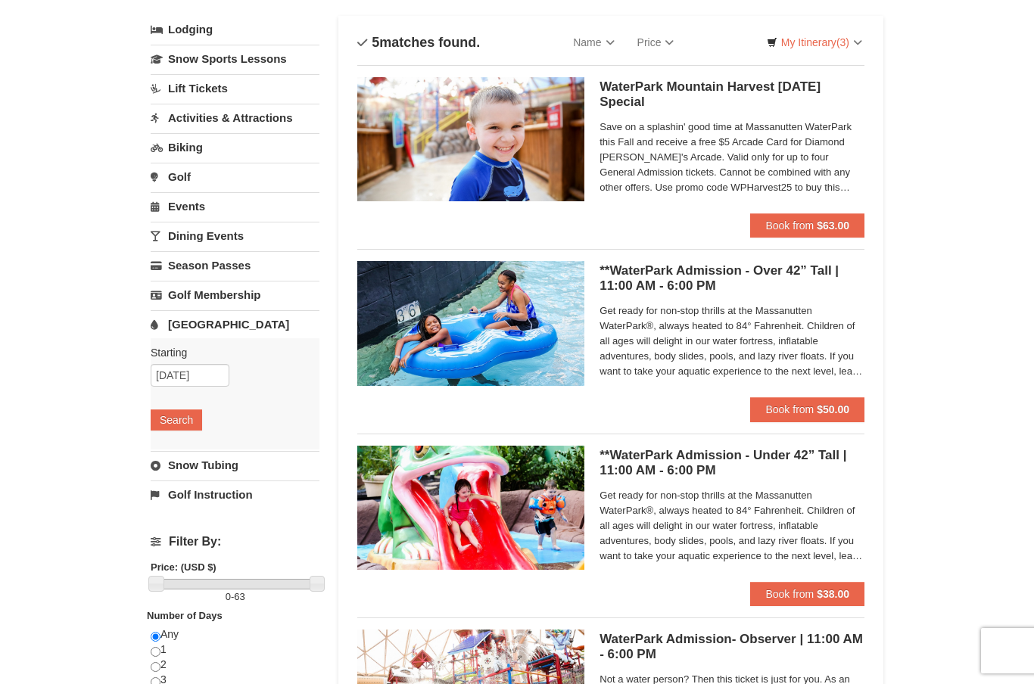
scroll to position [0, 0]
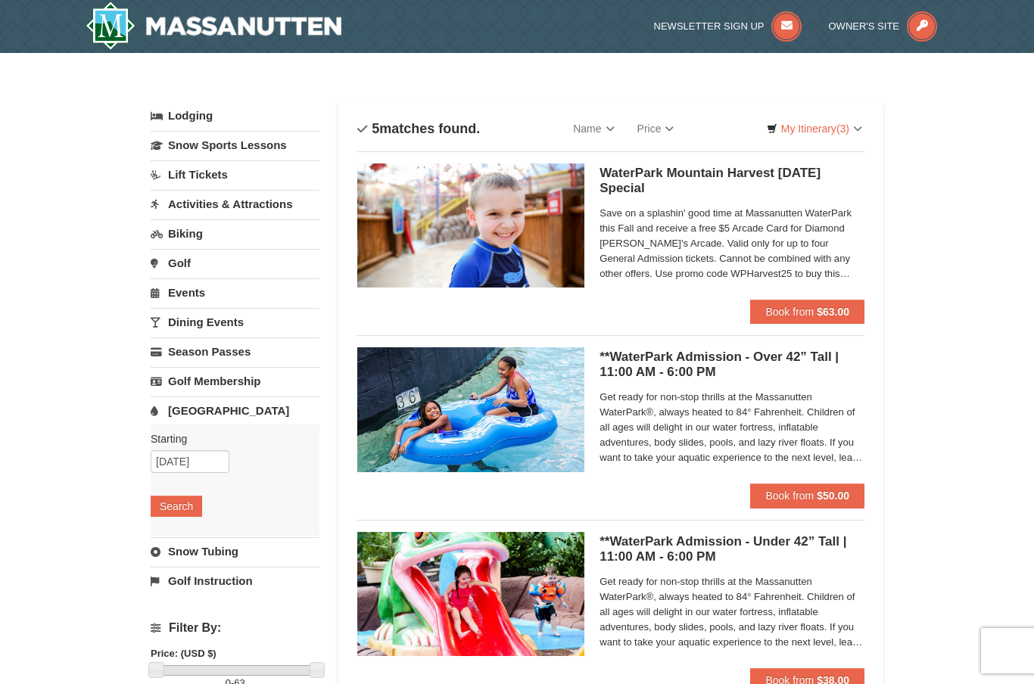
click at [839, 318] on strong "$63.00" at bounding box center [833, 312] width 33 height 12
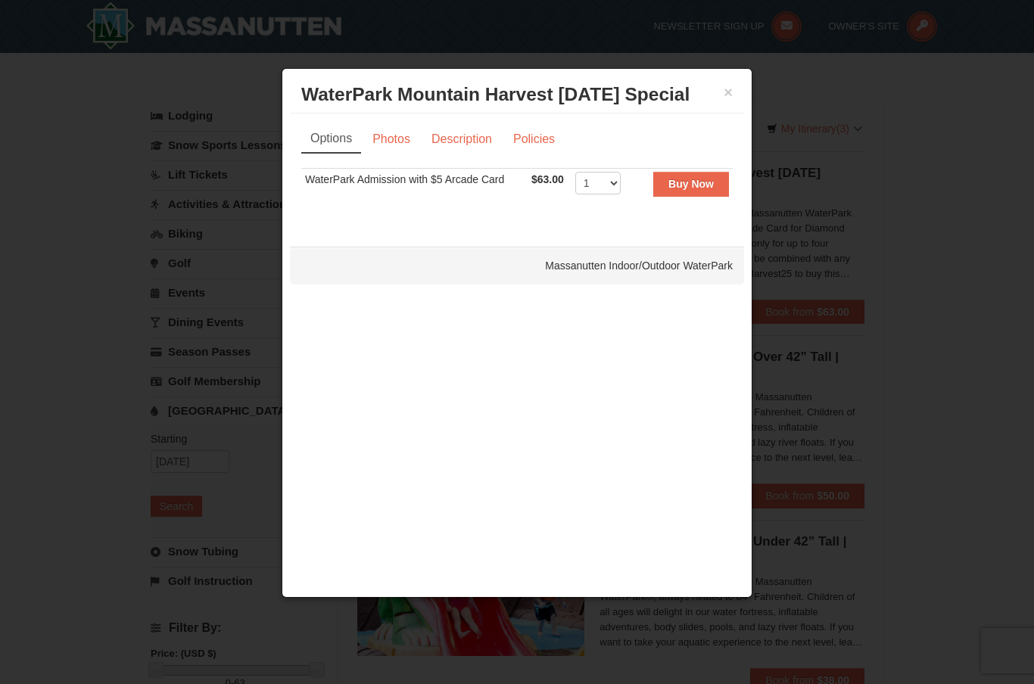
click at [699, 188] on strong "Buy Now" at bounding box center [690, 184] width 45 height 12
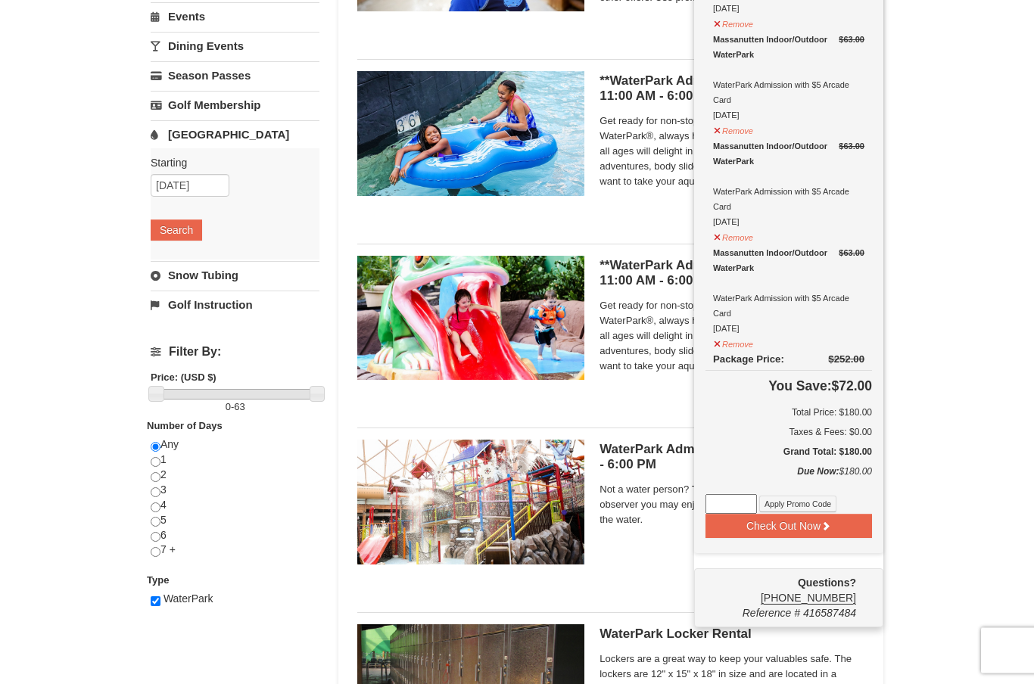
scroll to position [278, 0]
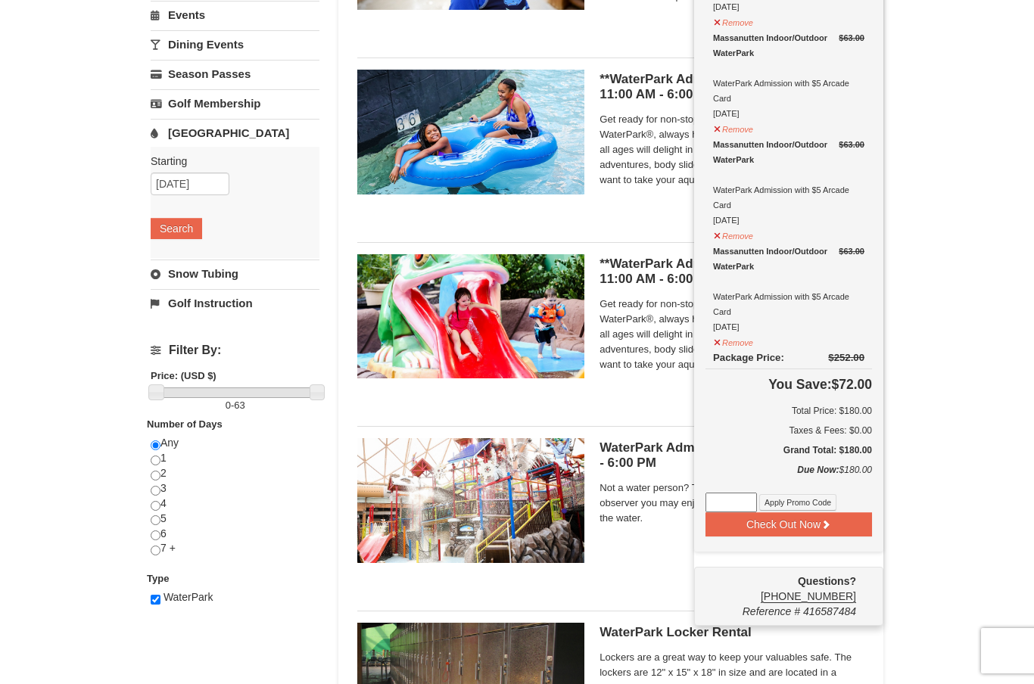
click at [977, 164] on div "× Categories List Filter My Itinerary (4) Check Out Now 2025 WaterPark Mountain…" at bounding box center [517, 305] width 1034 height 1061
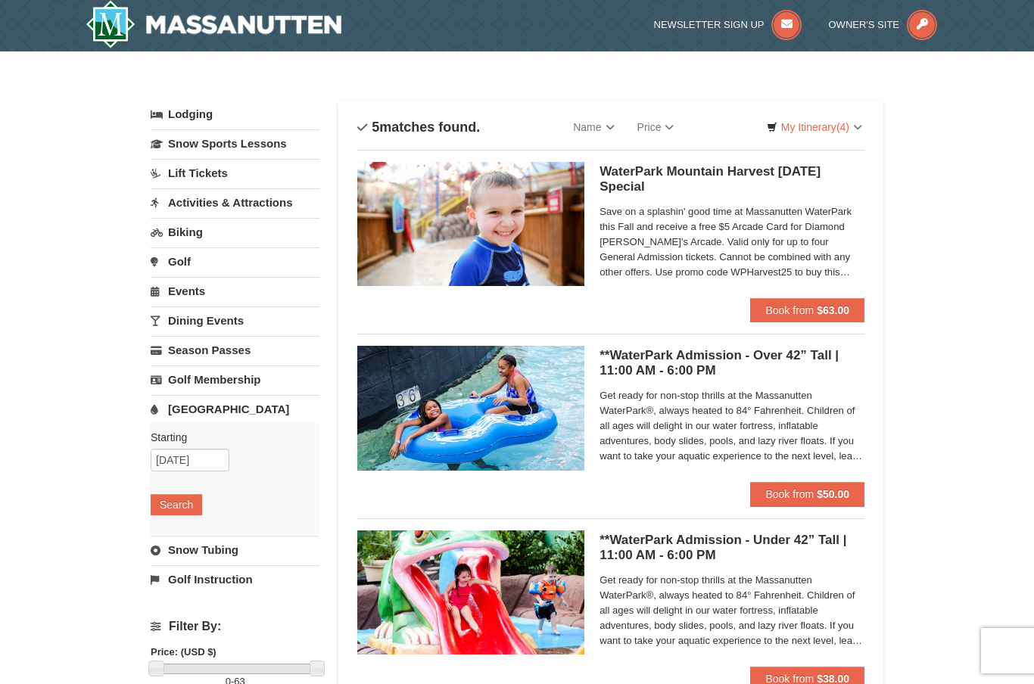
scroll to position [0, 0]
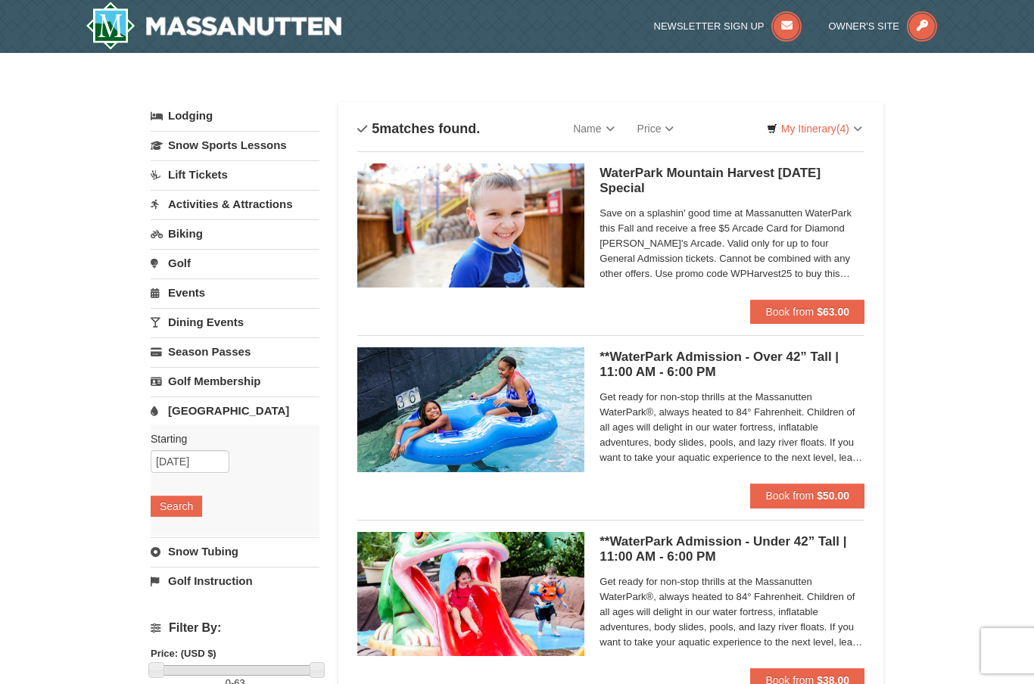
click at [799, 222] on span "Save on a splashin' good time at Massanutten WaterPark this Fall and receive a …" at bounding box center [732, 244] width 265 height 76
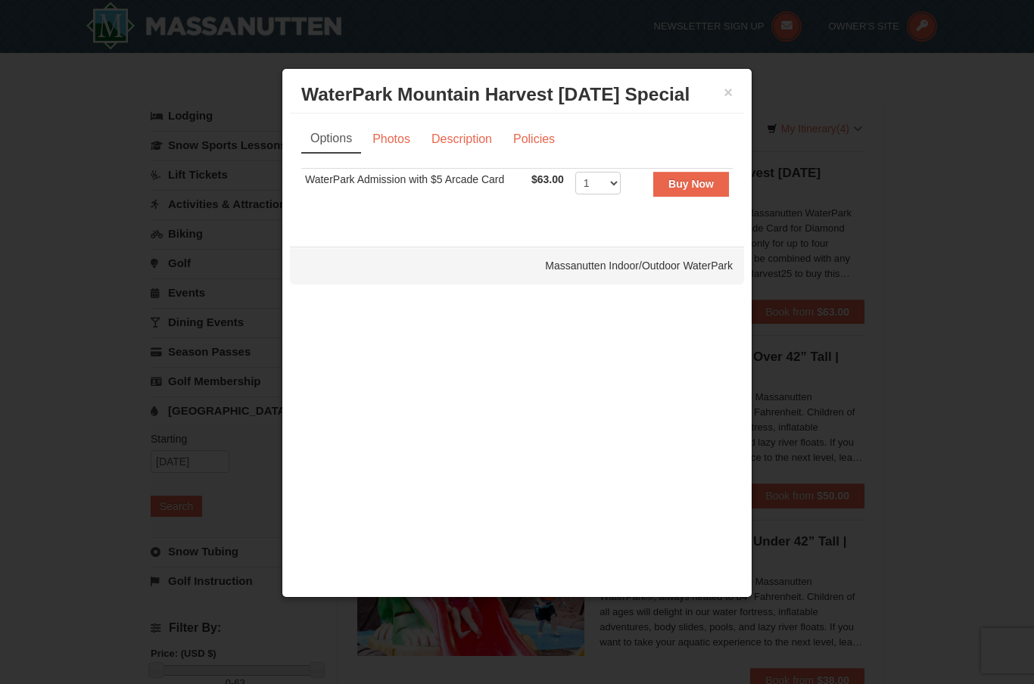
click at [482, 143] on link "Description" at bounding box center [462, 139] width 80 height 29
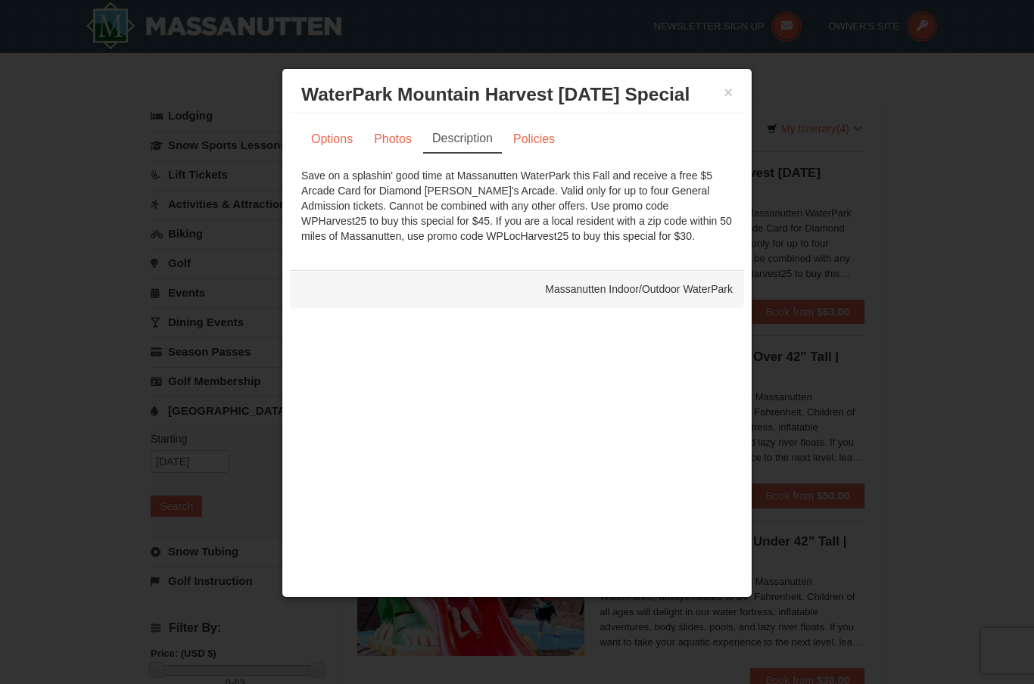
click at [979, 184] on div at bounding box center [517, 342] width 1034 height 684
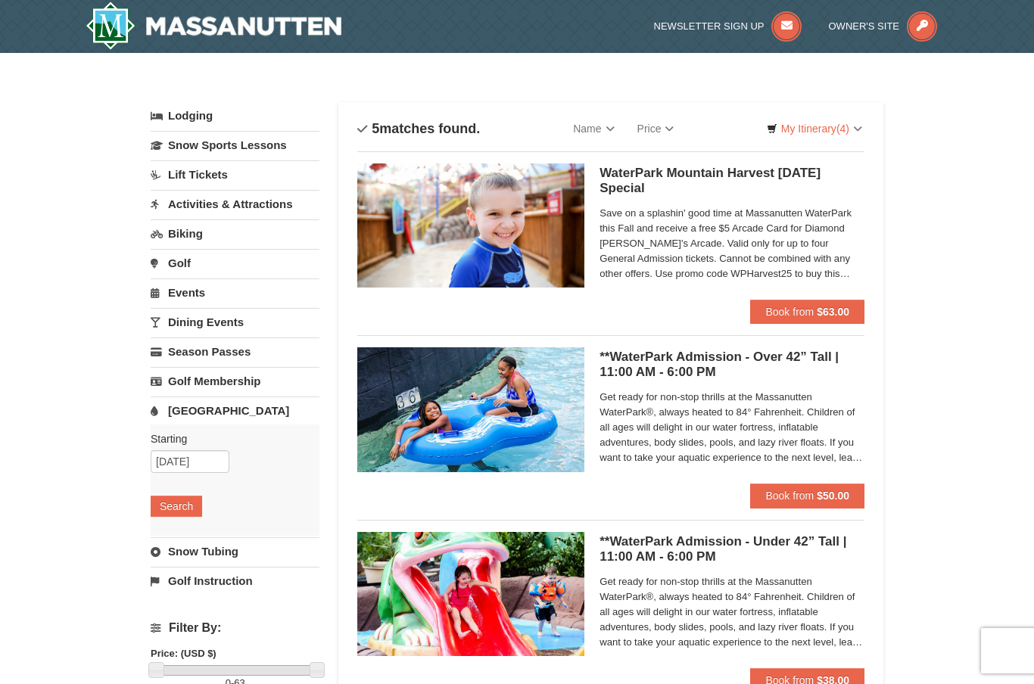
click at [830, 134] on link "My Itinerary (4)" at bounding box center [814, 128] width 115 height 23
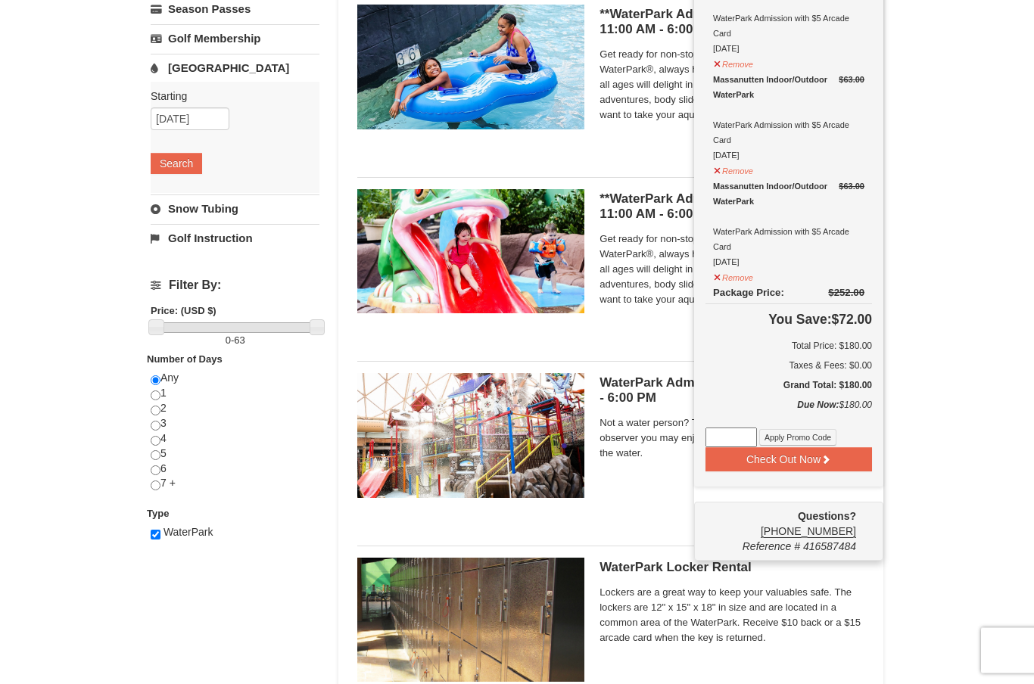
scroll to position [343, 0]
click at [847, 463] on button "Check Out Now" at bounding box center [789, 459] width 167 height 24
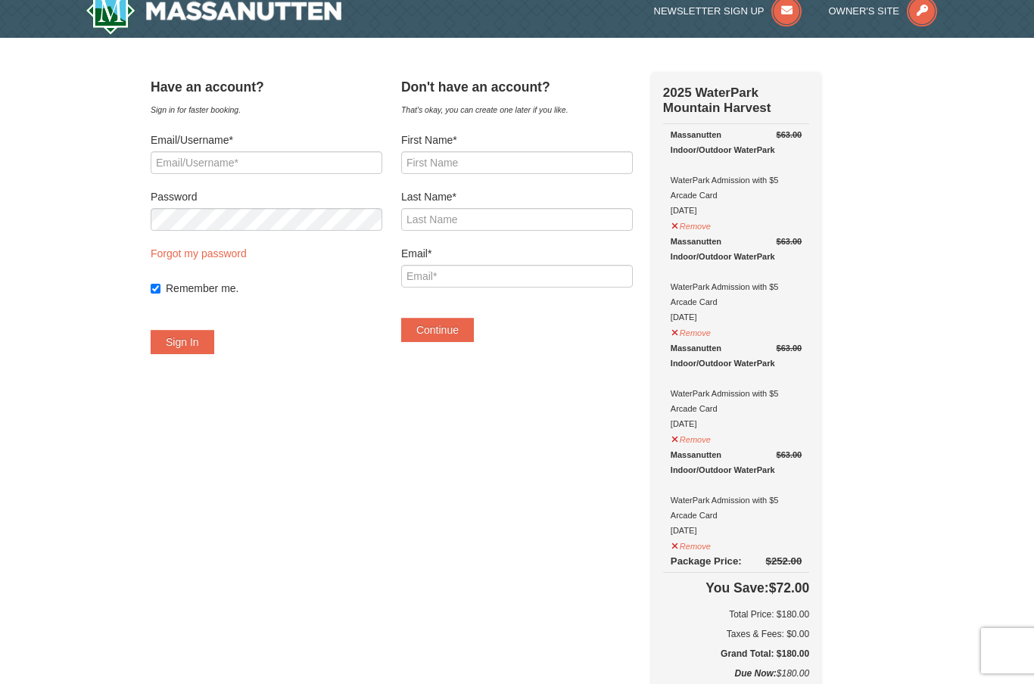
scroll to position [14, 0]
click at [603, 162] on input "First Name*" at bounding box center [517, 163] width 232 height 23
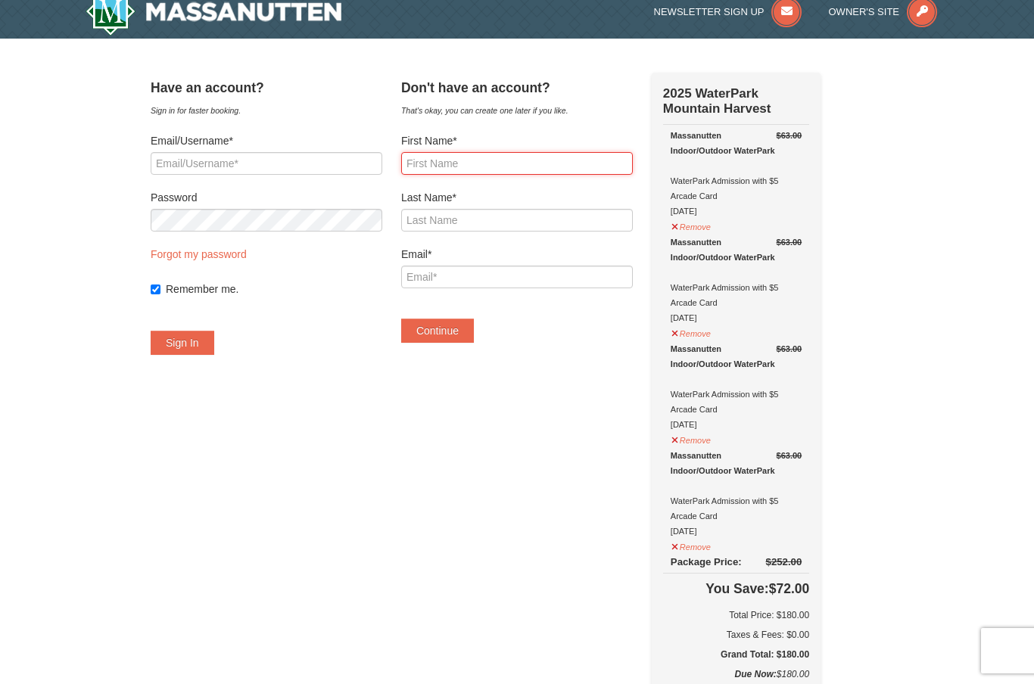
type input "A"
type input "Cattleya"
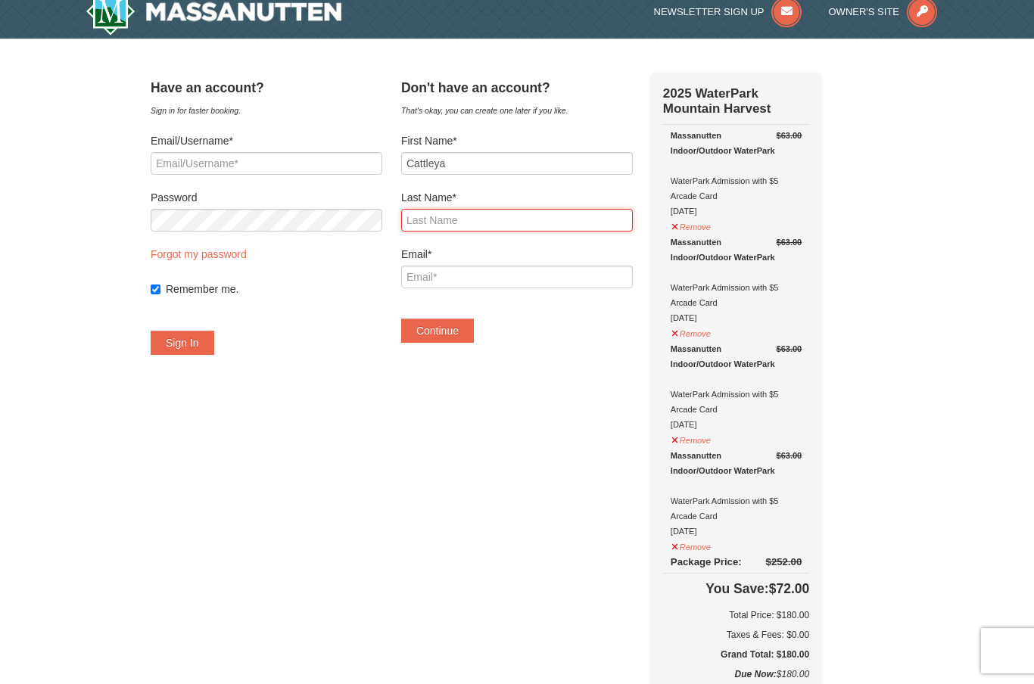
click at [516, 223] on input "Last Name*" at bounding box center [517, 220] width 232 height 23
type input "[PERSON_NAME]"
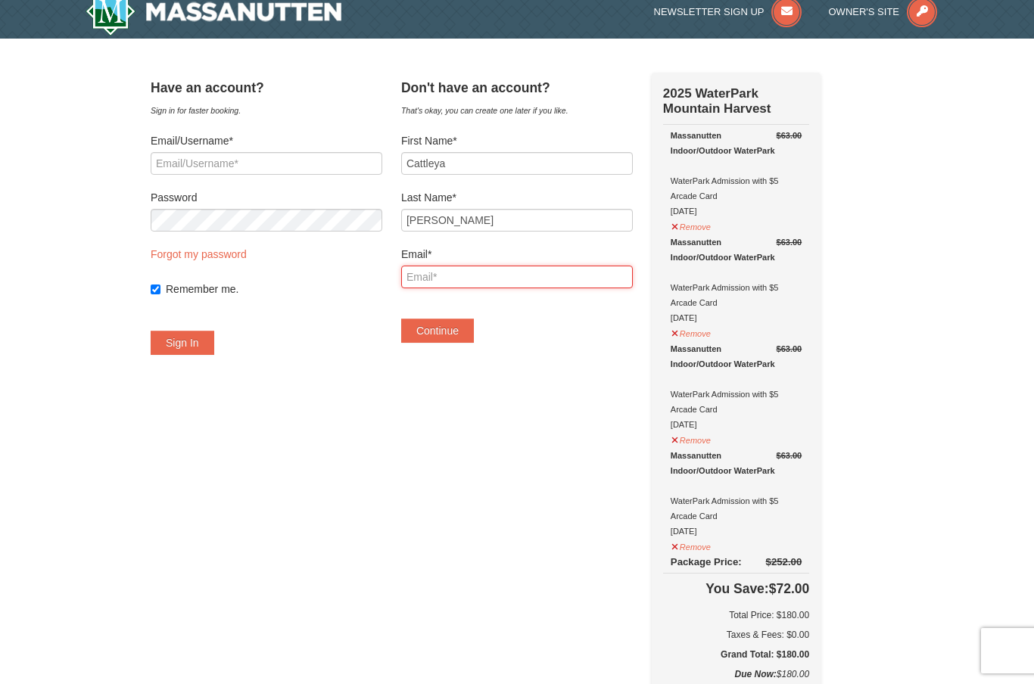
click at [528, 271] on input "Email*" at bounding box center [517, 277] width 232 height 23
type input "[EMAIL_ADDRESS][DOMAIN_NAME]"
click at [470, 325] on button "Continue" at bounding box center [437, 331] width 73 height 24
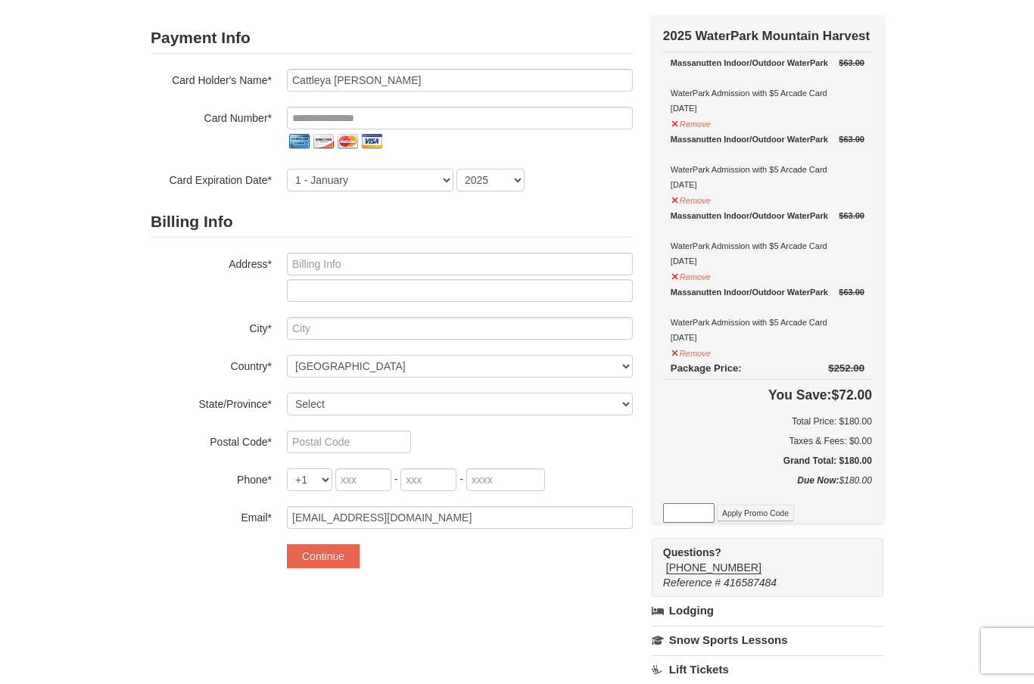
scroll to position [107, 0]
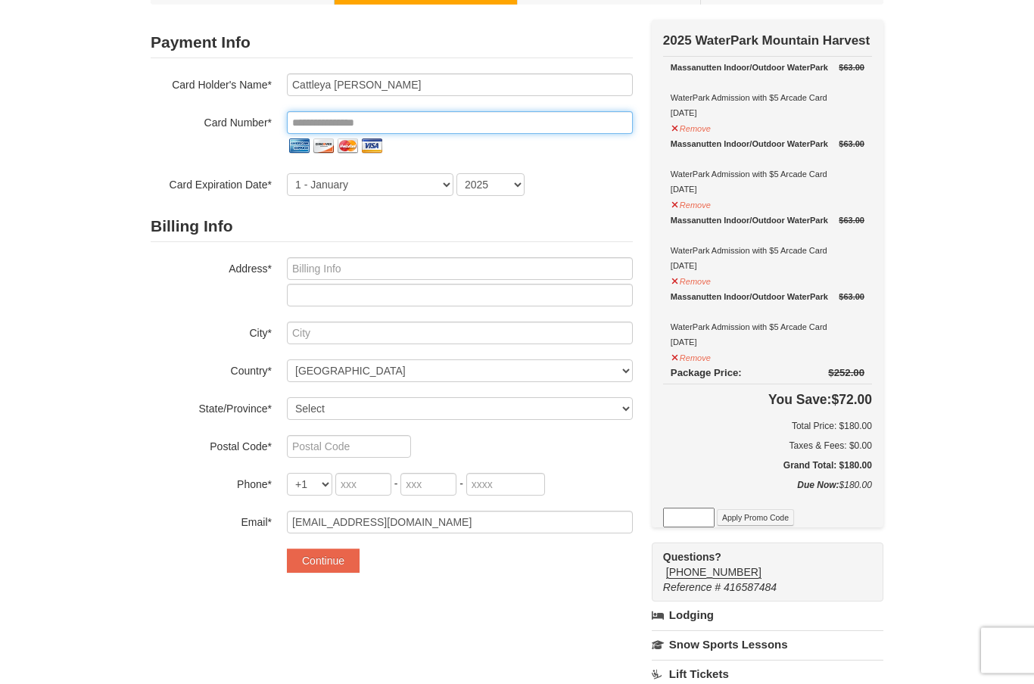
click at [444, 120] on input "tel" at bounding box center [460, 123] width 346 height 23
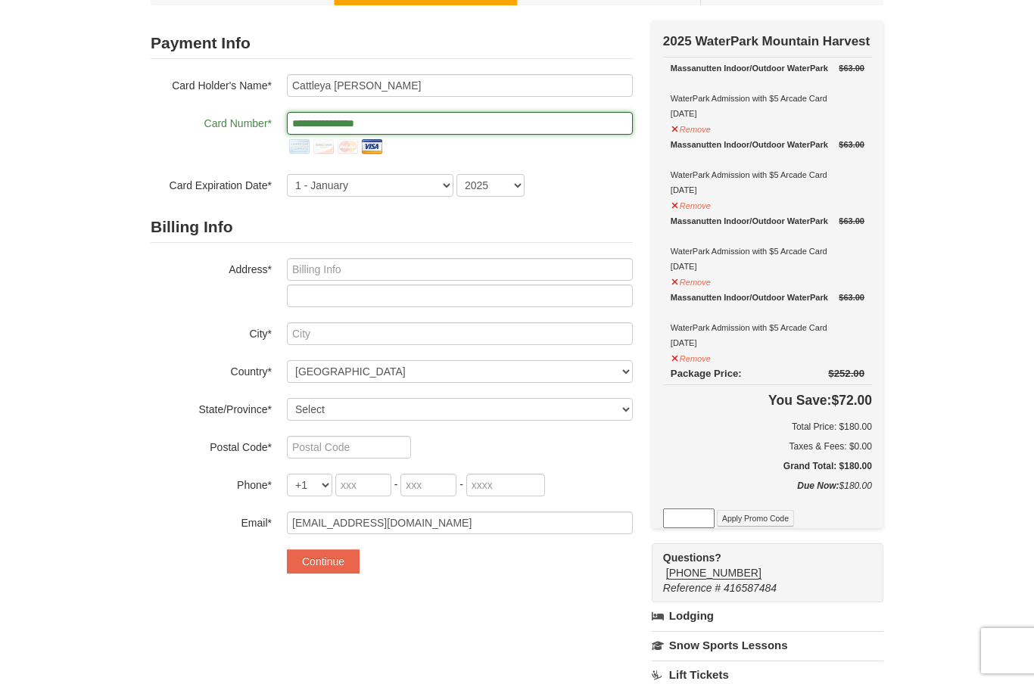
type input "**********"
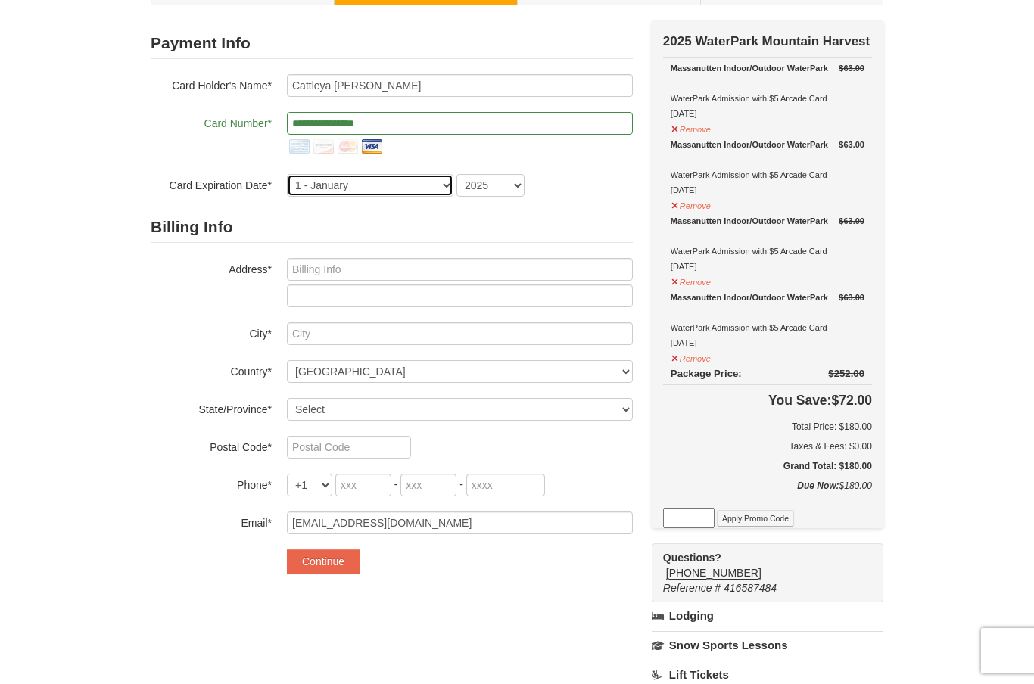
click at [377, 187] on select "1 - January 2 - February 3 - March 4 - April 5 - May 6 - June 7 - July 8 - Augu…" at bounding box center [370, 185] width 167 height 23
select select "4"
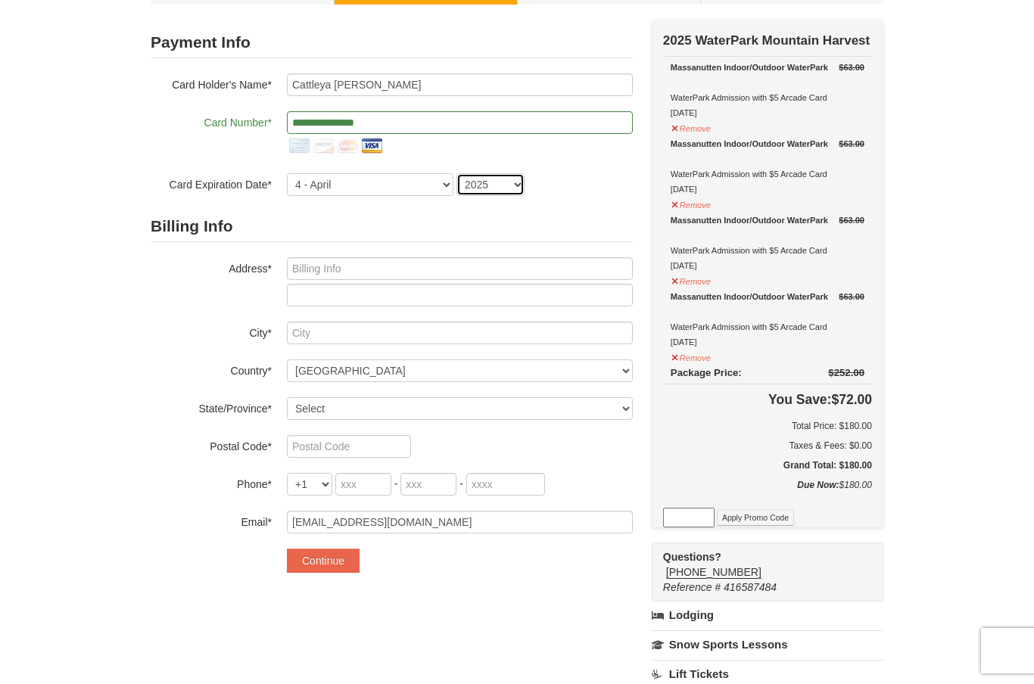
click at [509, 187] on select "2025 2026 2027 2028 2029 2030 2031 2032 2033 2034" at bounding box center [490, 184] width 68 height 23
select select "2030"
click at [429, 261] on input "text" at bounding box center [460, 268] width 346 height 23
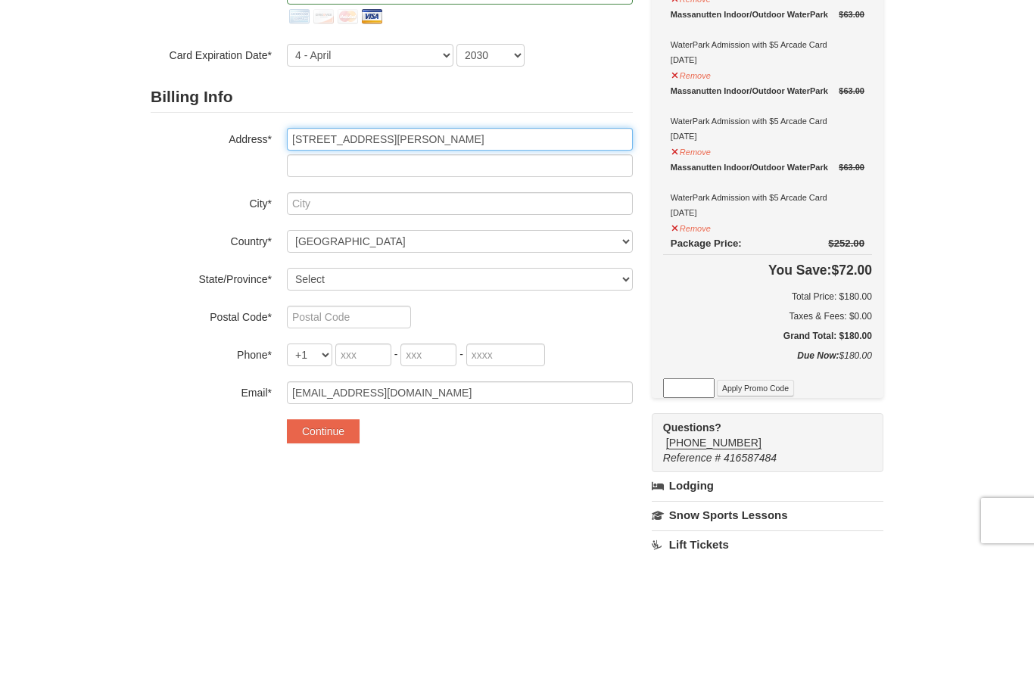
type input "733 N Buchanan St"
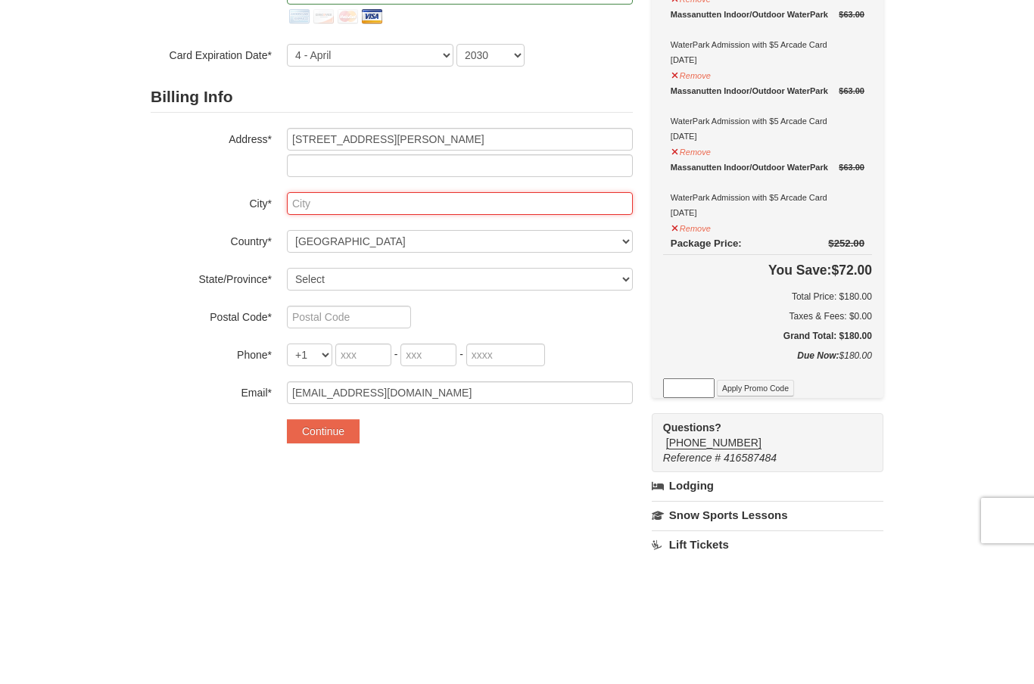
click at [422, 322] on input "text" at bounding box center [460, 333] width 346 height 23
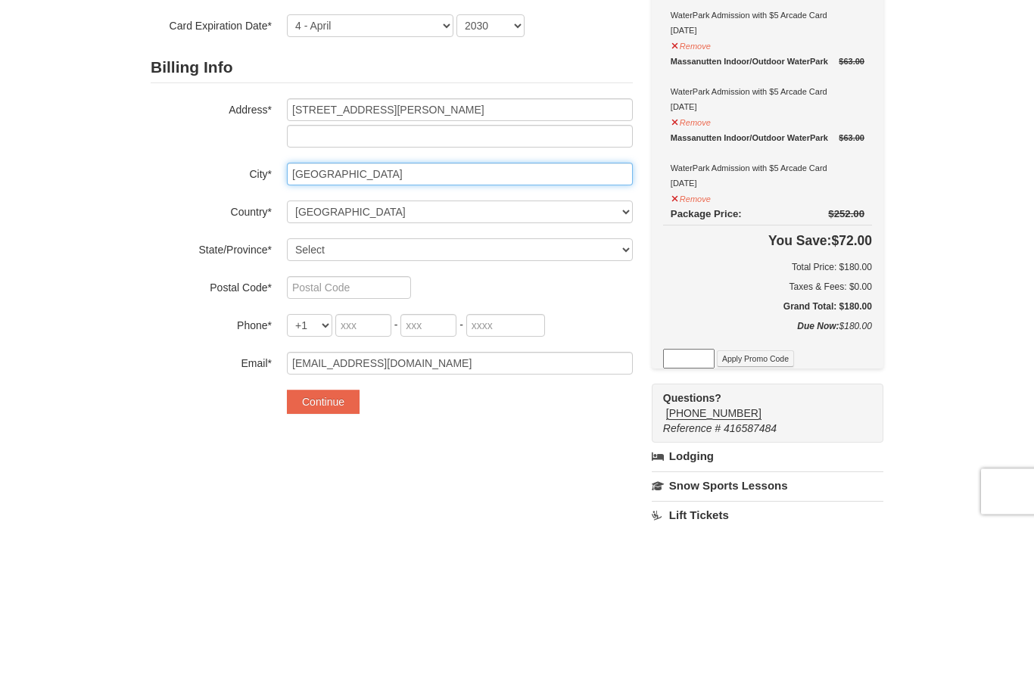
type input "Arlington"
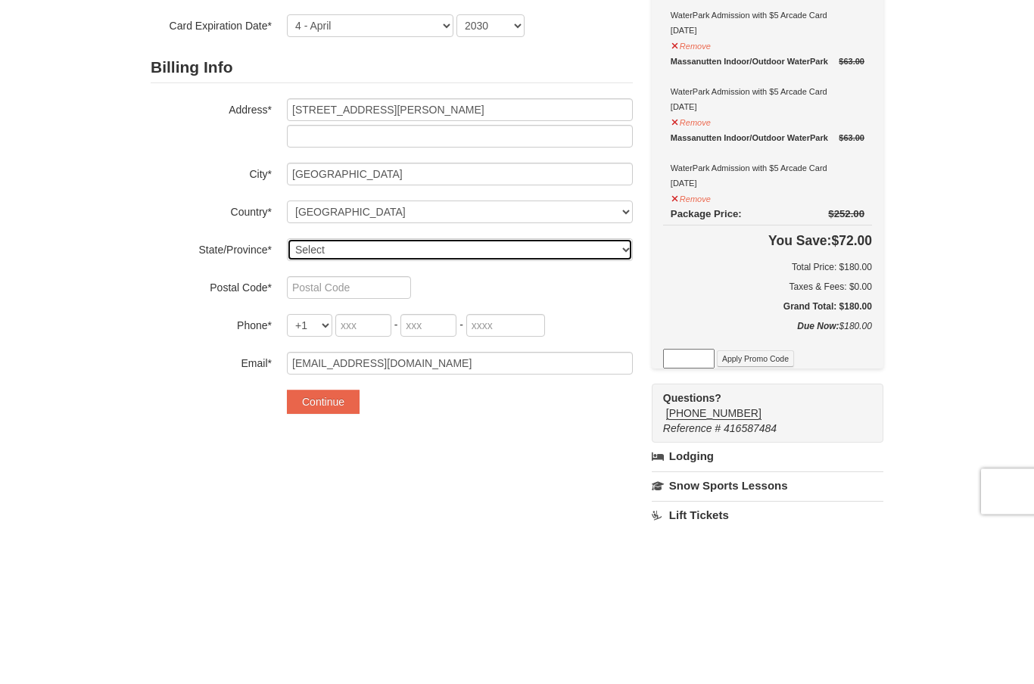
click at [367, 398] on select "Select Alabama Alaska American Samoa Arizona Arkansas California Colorado Conne…" at bounding box center [460, 409] width 346 height 23
select select "VA"
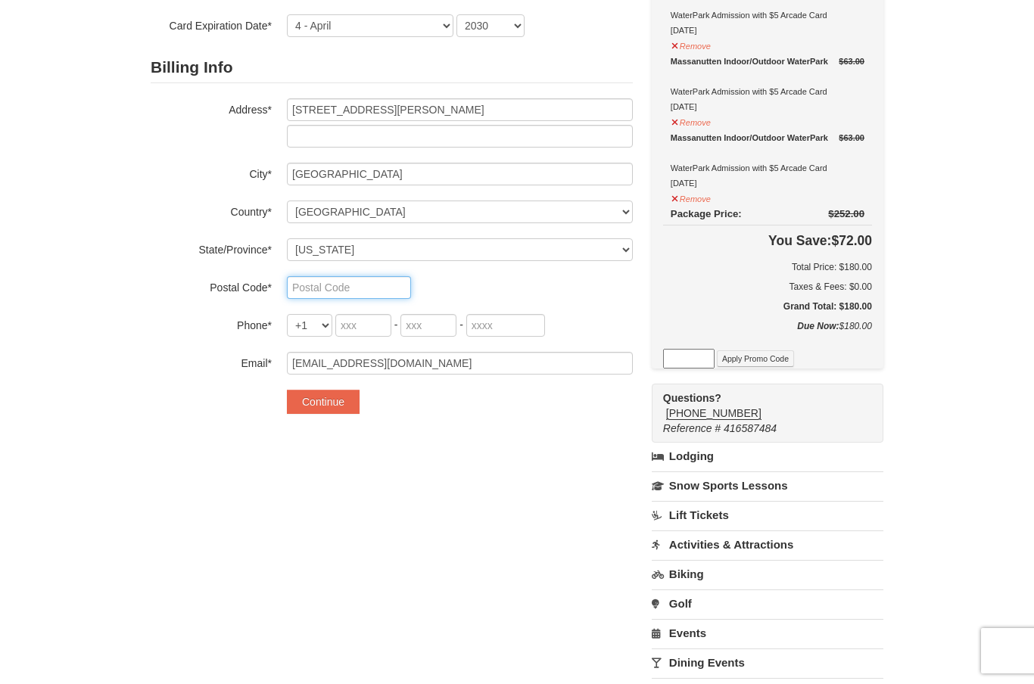
click at [385, 285] on input "text" at bounding box center [349, 287] width 124 height 23
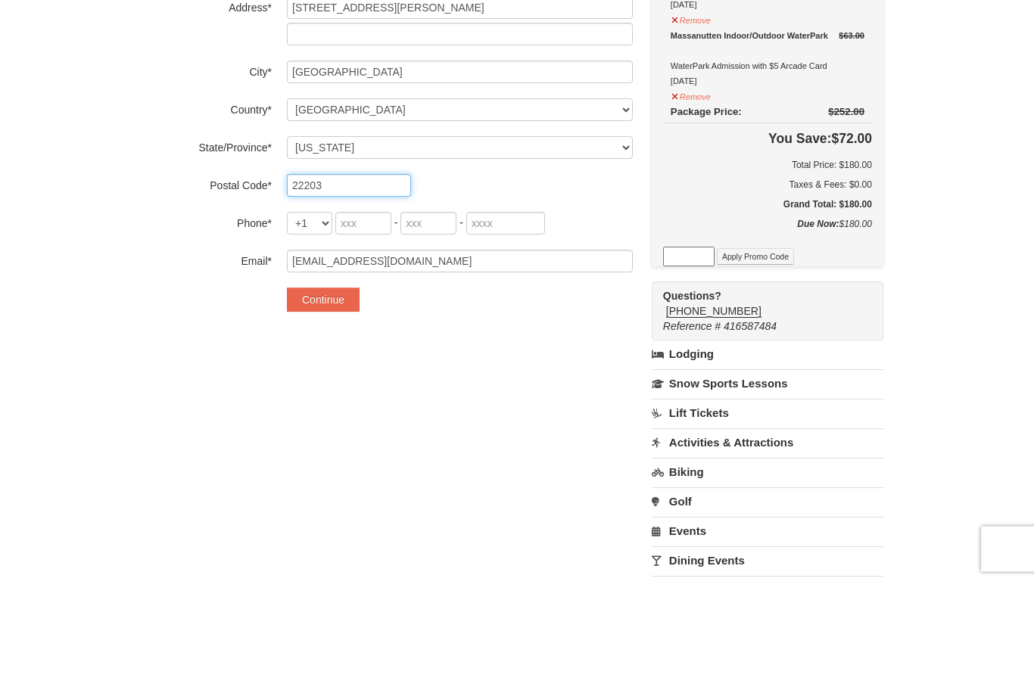
type input "22203"
click at [385, 314] on input "tel" at bounding box center [363, 325] width 56 height 23
type input "845"
click at [431, 314] on input "tel" at bounding box center [428, 325] width 56 height 23
type input "304"
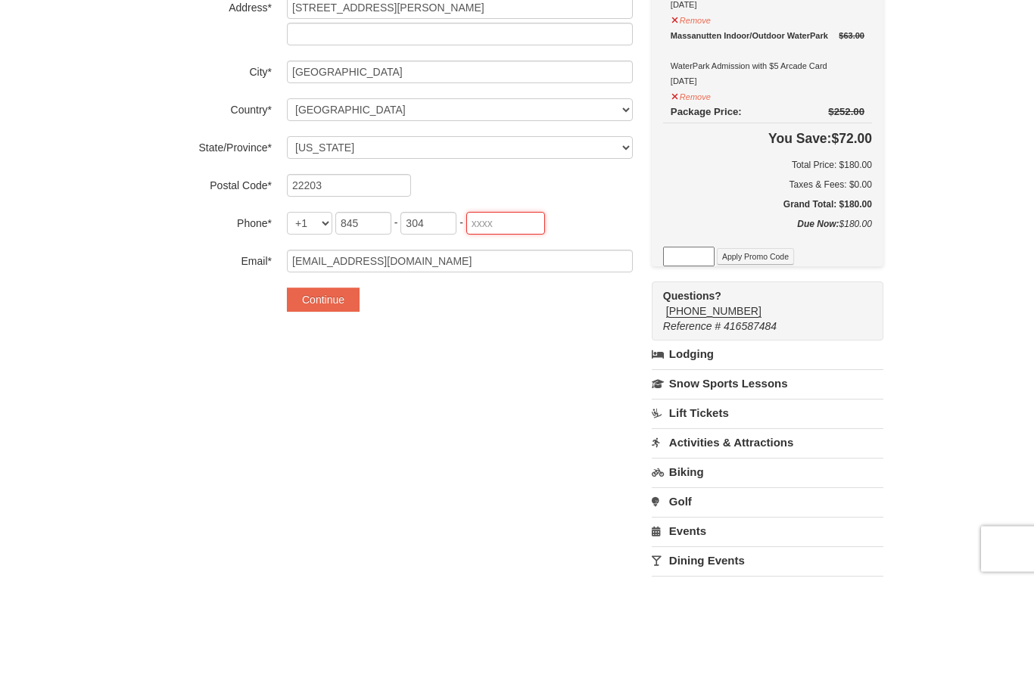
click at [524, 314] on input "tel" at bounding box center [505, 325] width 79 height 23
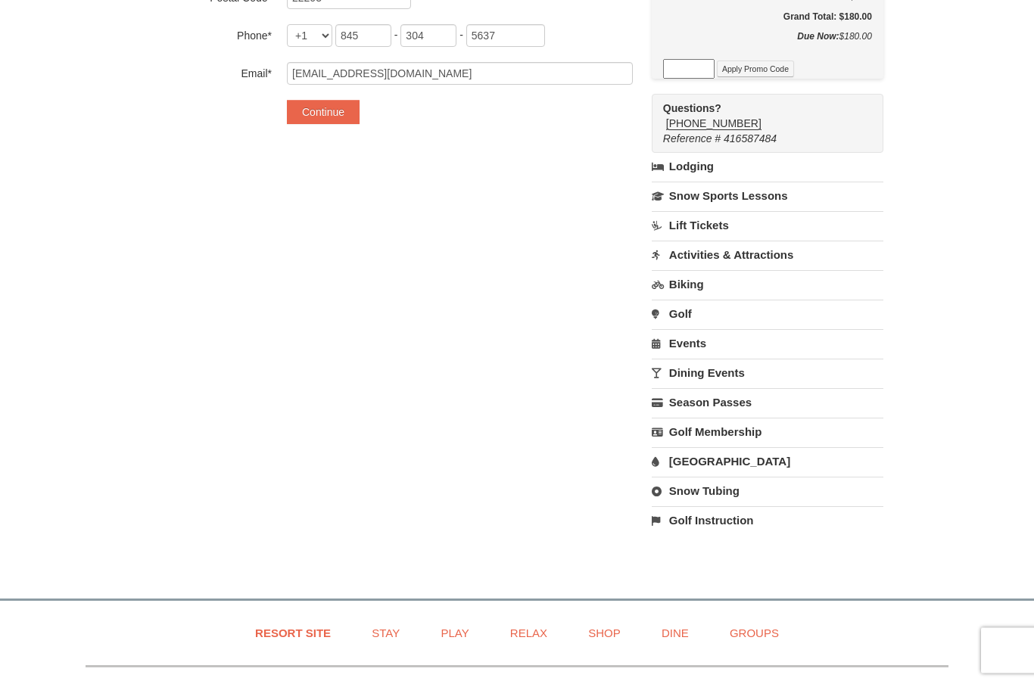
scroll to position [557, 0]
type input "5637"
click at [335, 112] on button "Continue" at bounding box center [323, 111] width 73 height 24
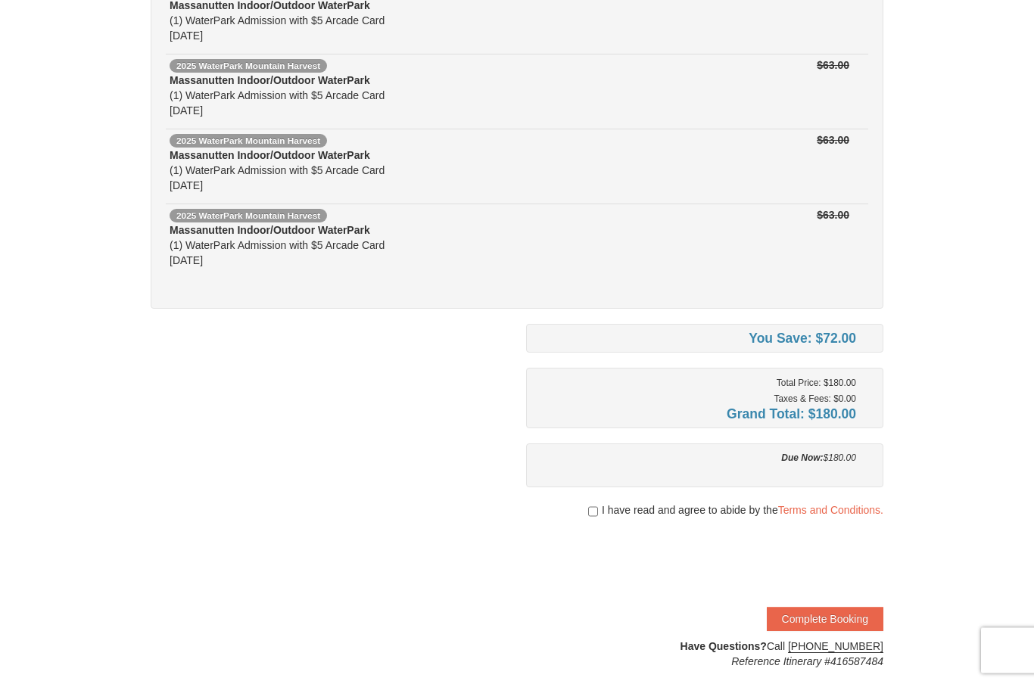
scroll to position [194, 0]
click at [592, 512] on input "checkbox" at bounding box center [593, 512] width 10 height 12
checkbox input "true"
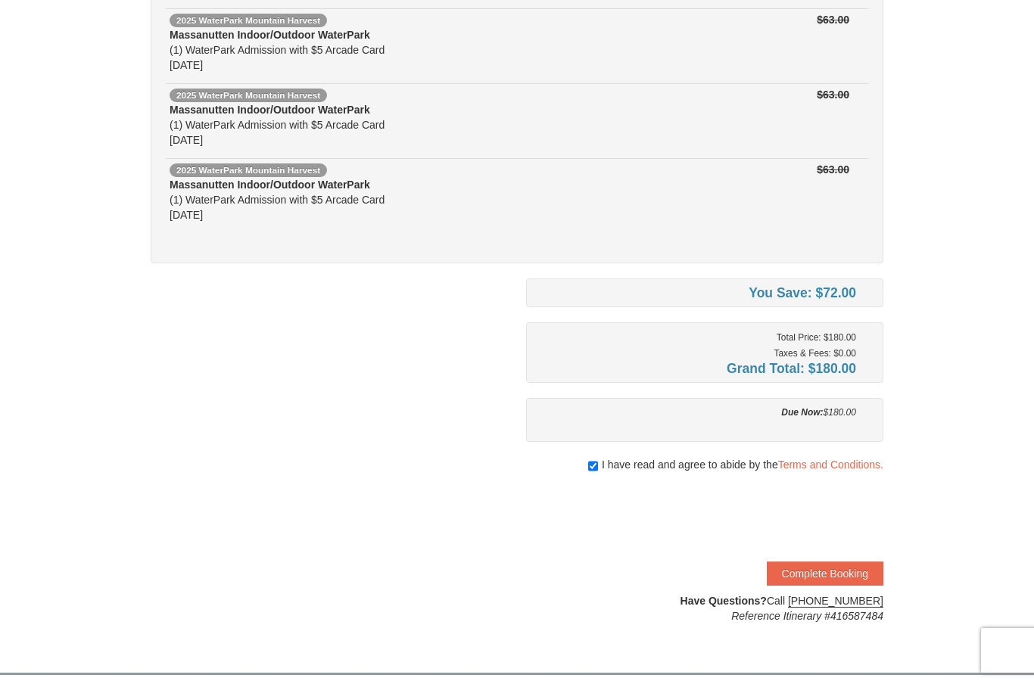
scroll to position [242, 0]
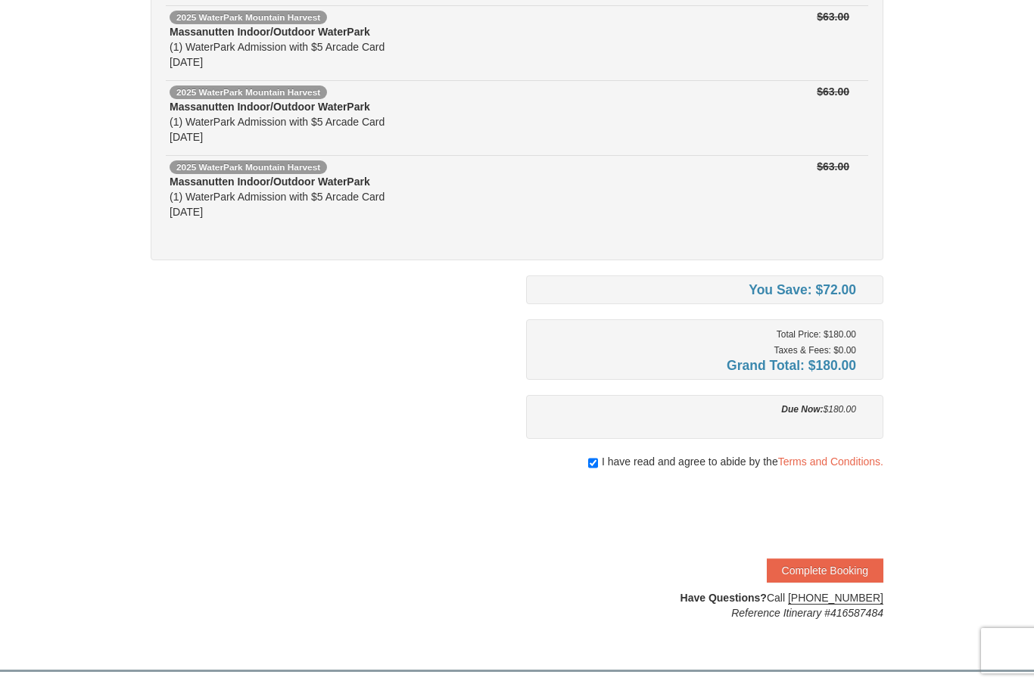
click at [855, 570] on button "Complete Booking" at bounding box center [825, 571] width 117 height 24
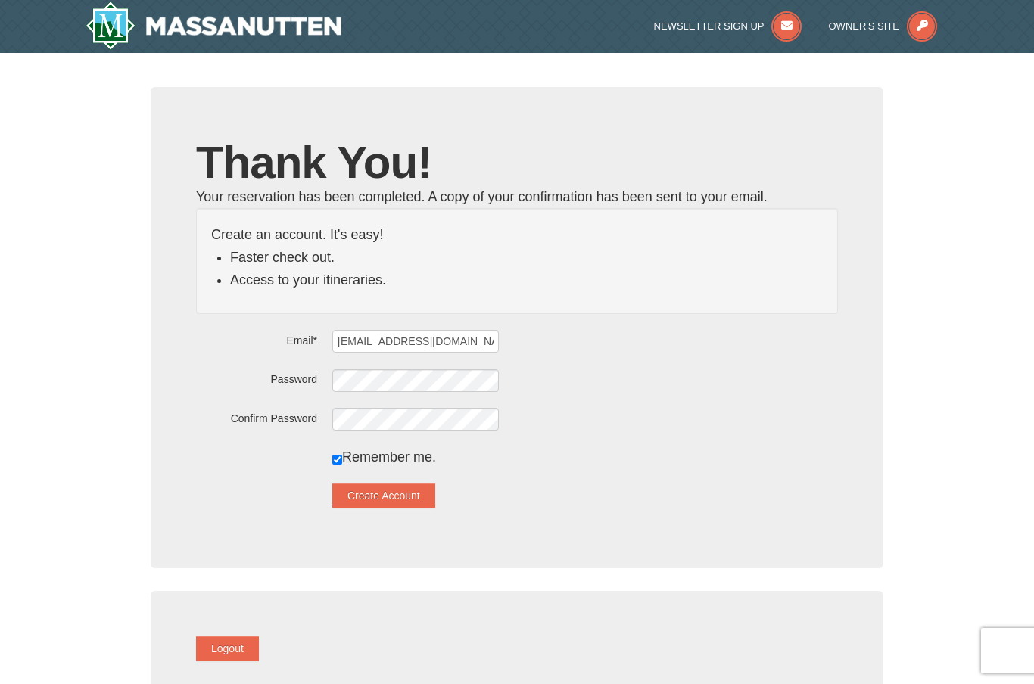
click at [342, 462] on input "checkbox" at bounding box center [337, 460] width 10 height 10
checkbox input "false"
